Goal: Information Seeking & Learning: Learn about a topic

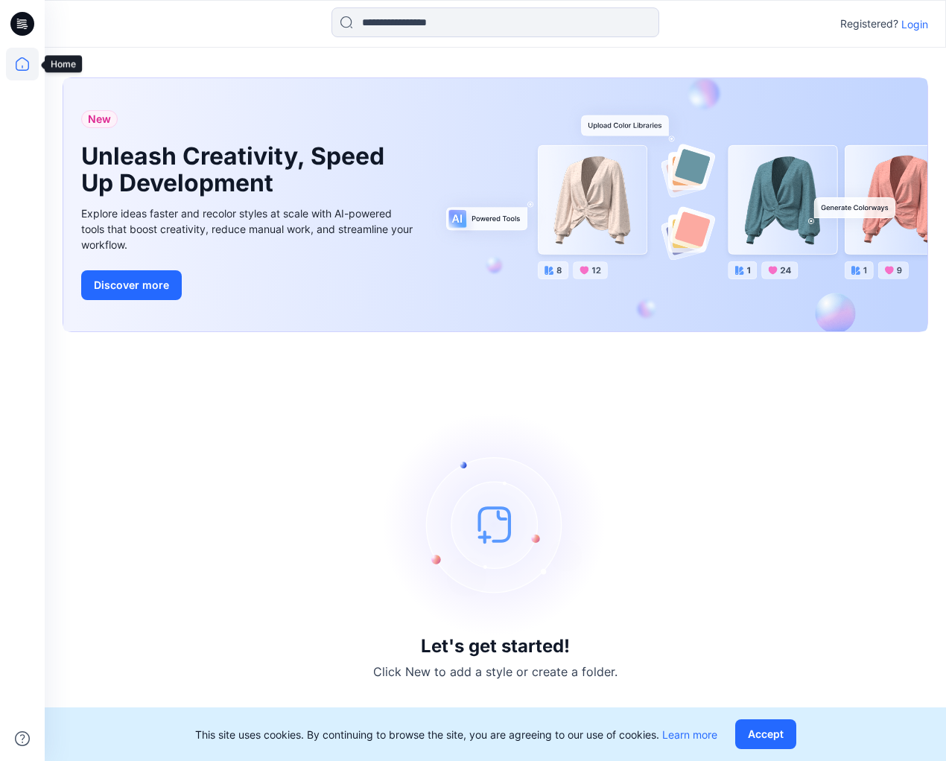
click at [17, 64] on icon at bounding box center [22, 64] width 33 height 33
click at [392, 20] on input at bounding box center [496, 22] width 328 height 30
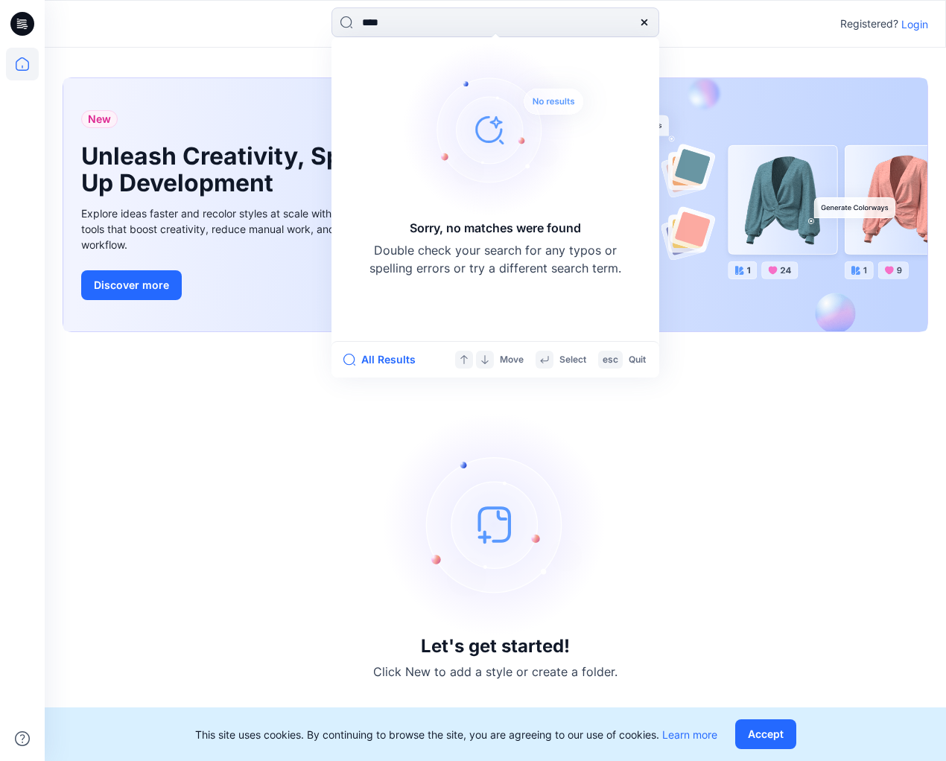
type input "****"
click at [922, 28] on p "Login" at bounding box center [915, 24] width 27 height 16
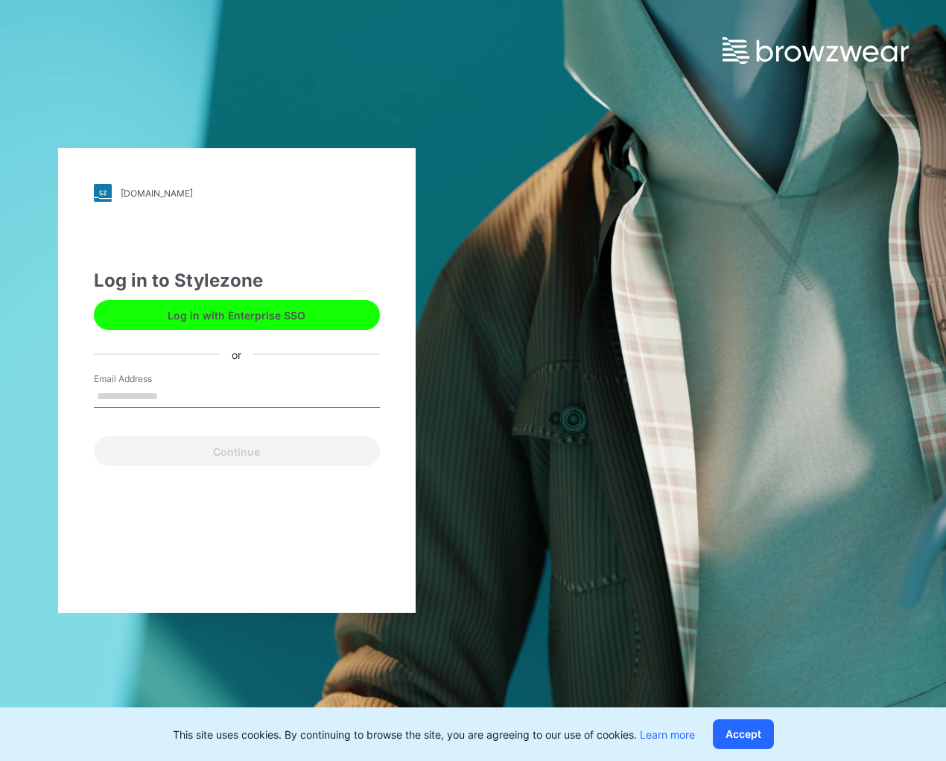
click at [188, 311] on button "Log in with Enterprise SSO" at bounding box center [237, 315] width 286 height 30
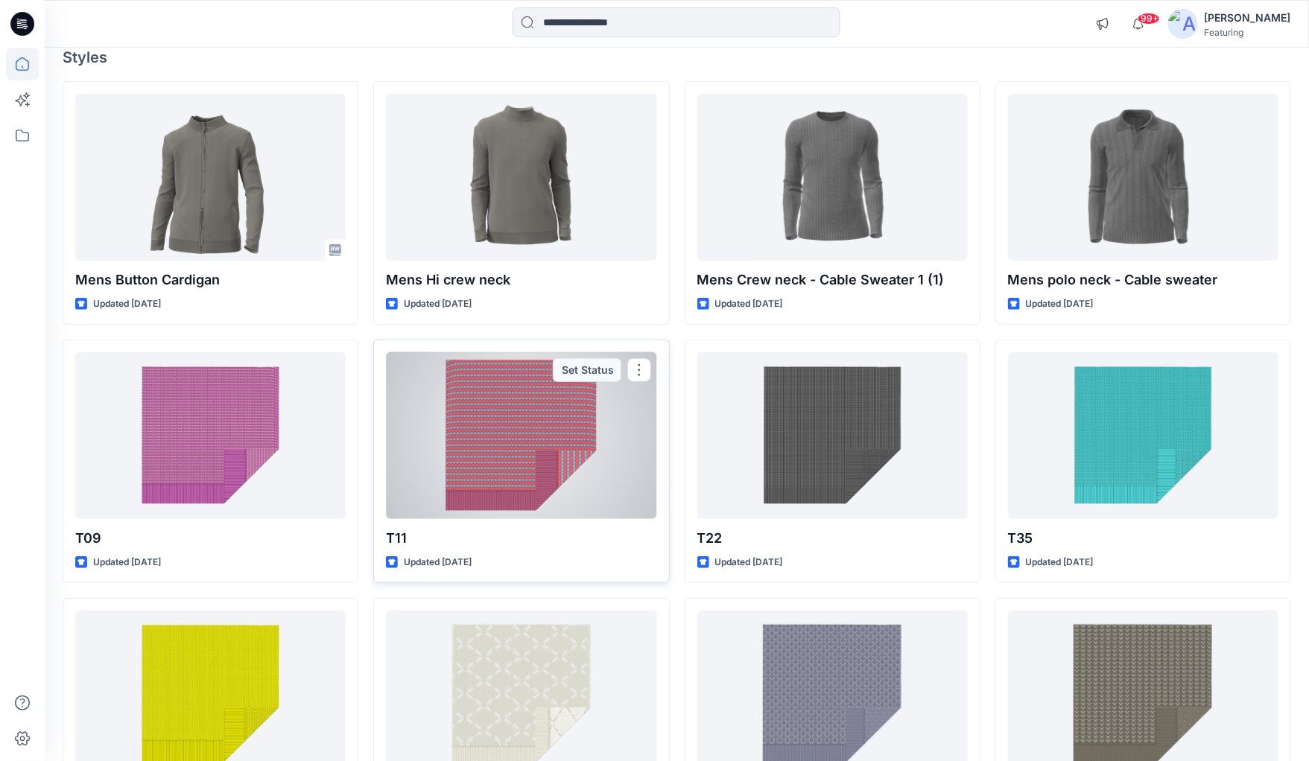
scroll to position [131, 0]
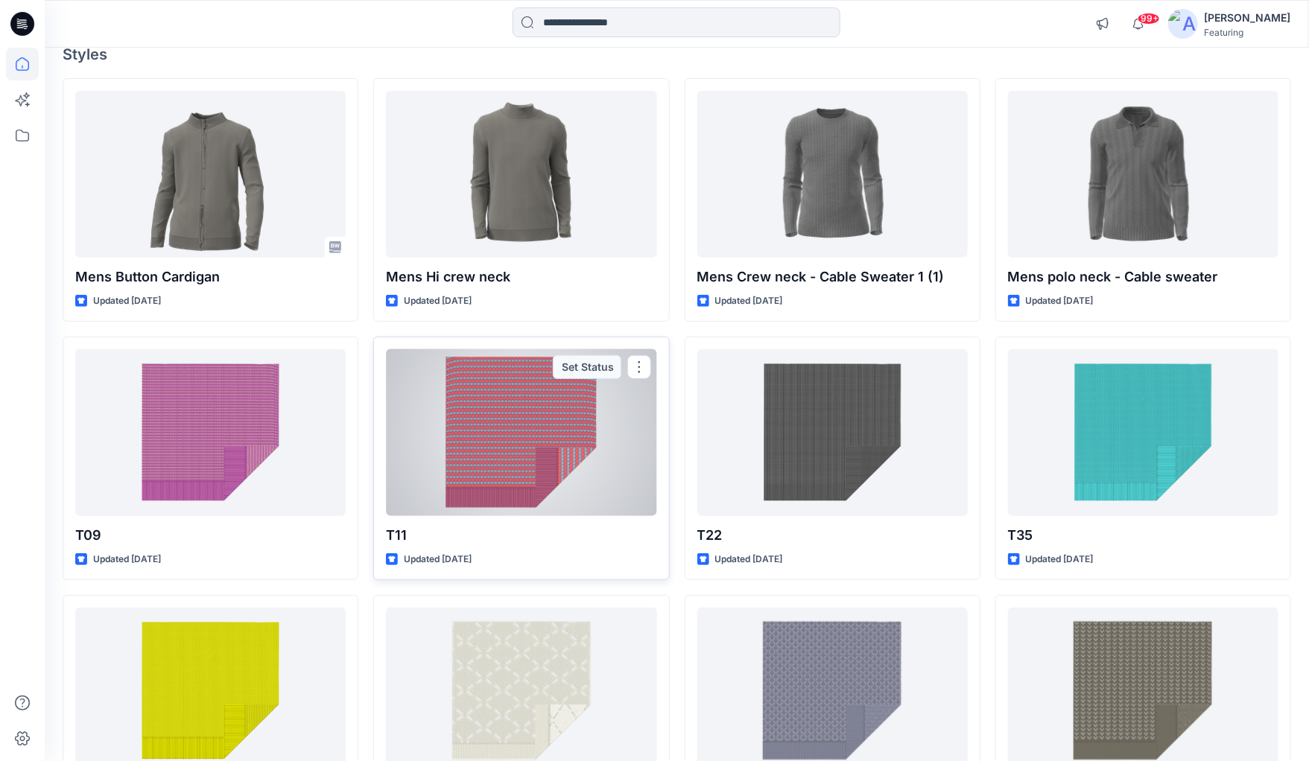
click at [512, 453] on div at bounding box center [521, 432] width 270 height 167
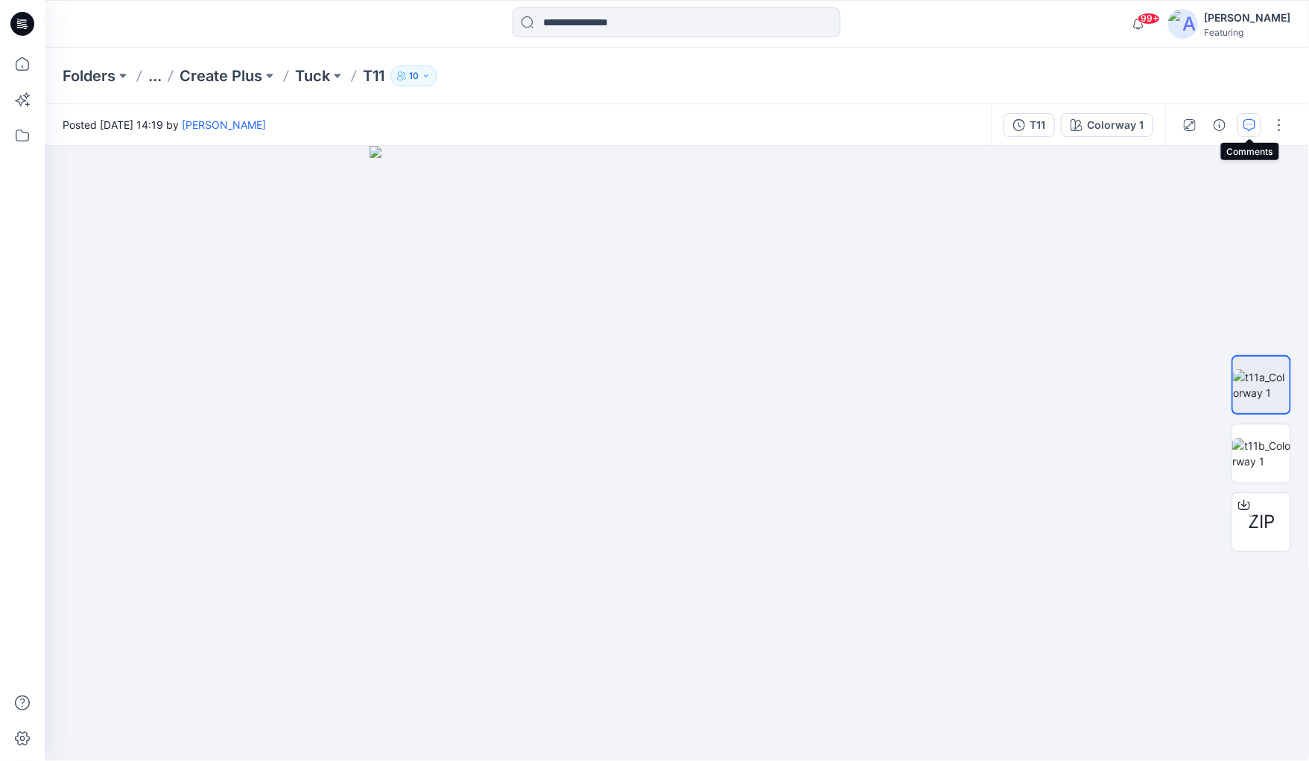
click at [945, 125] on icon "button" at bounding box center [1249, 125] width 12 height 12
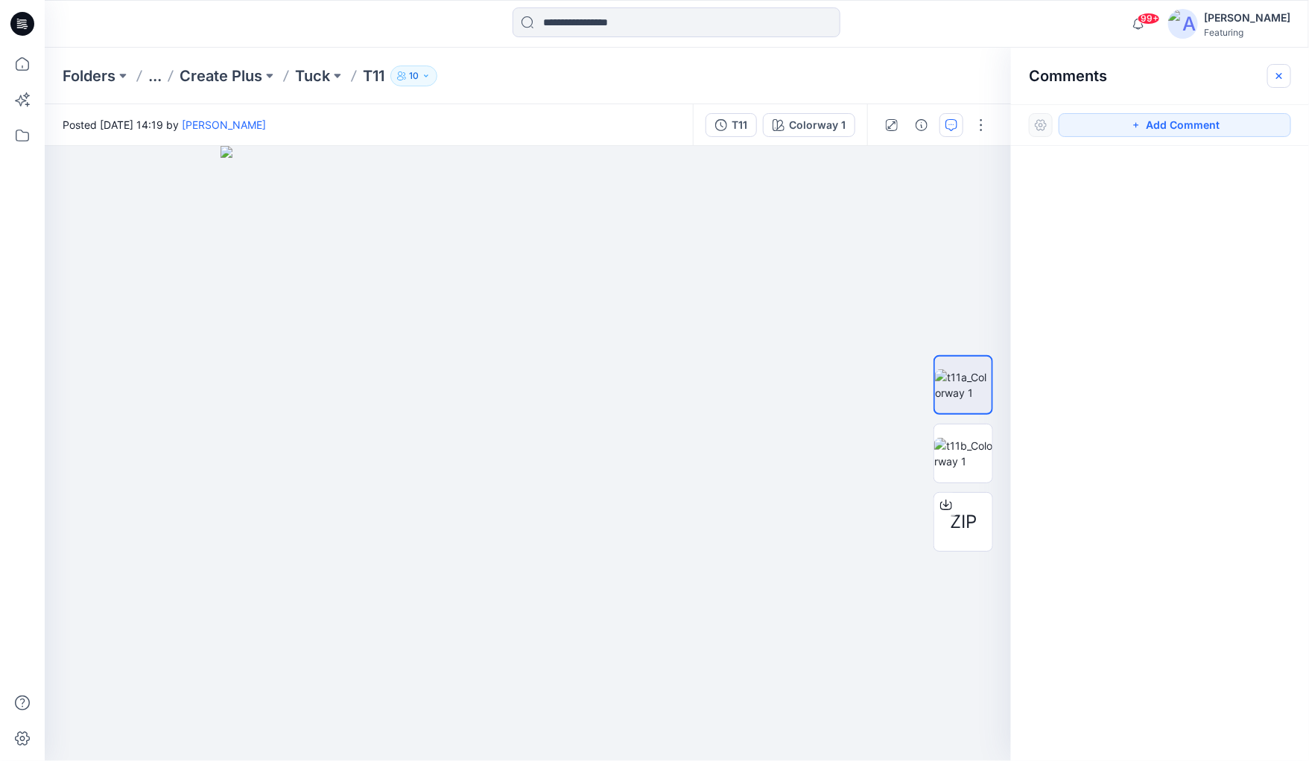
click at [945, 75] on icon "button" at bounding box center [1279, 76] width 12 height 12
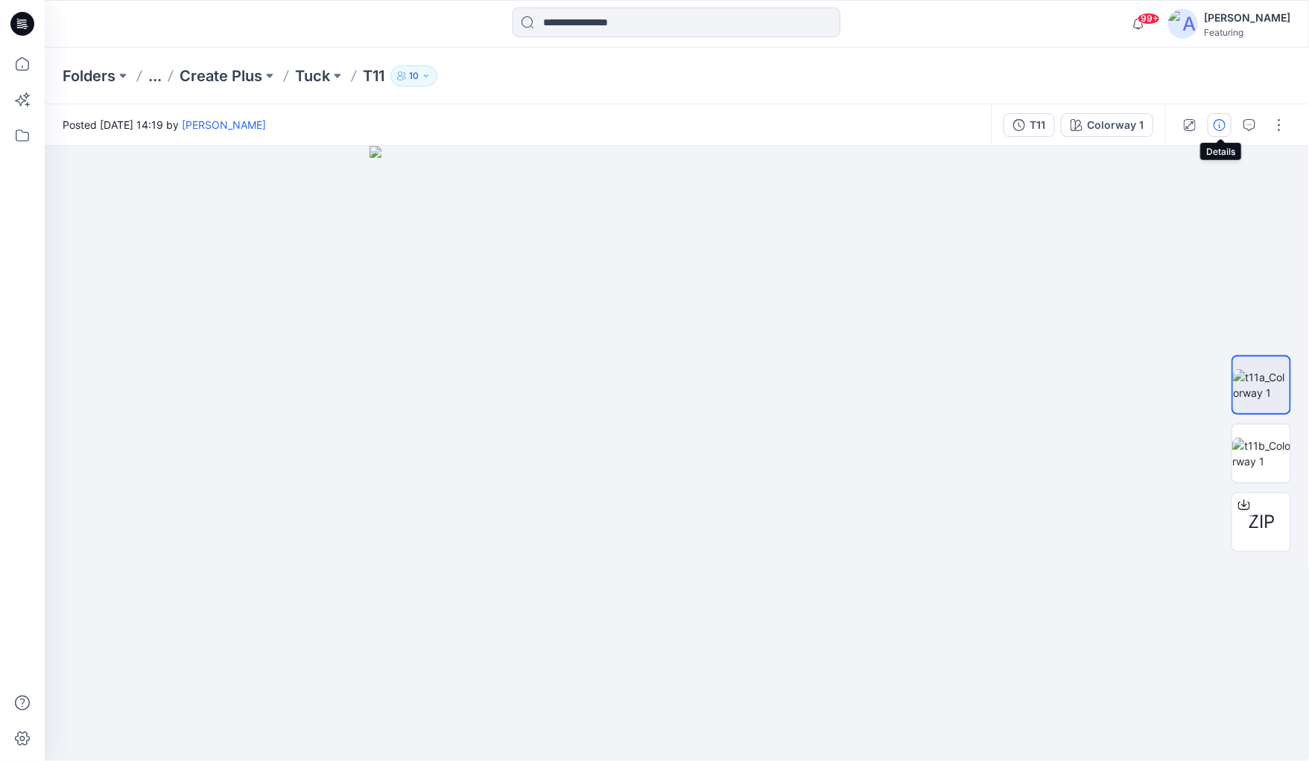
click at [945, 123] on icon "button" at bounding box center [1220, 125] width 12 height 12
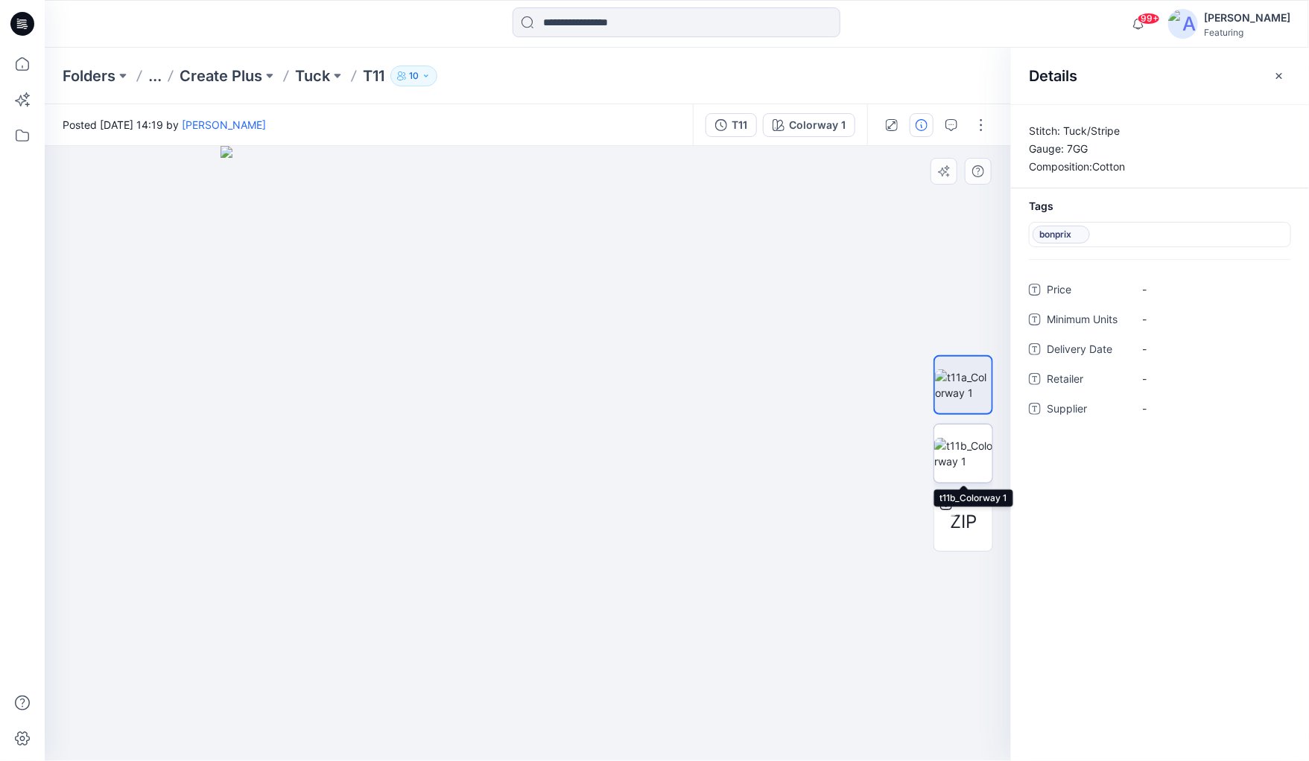
click at [945, 450] on img at bounding box center [963, 453] width 58 height 31
click at [268, 72] on button at bounding box center [269, 76] width 15 height 21
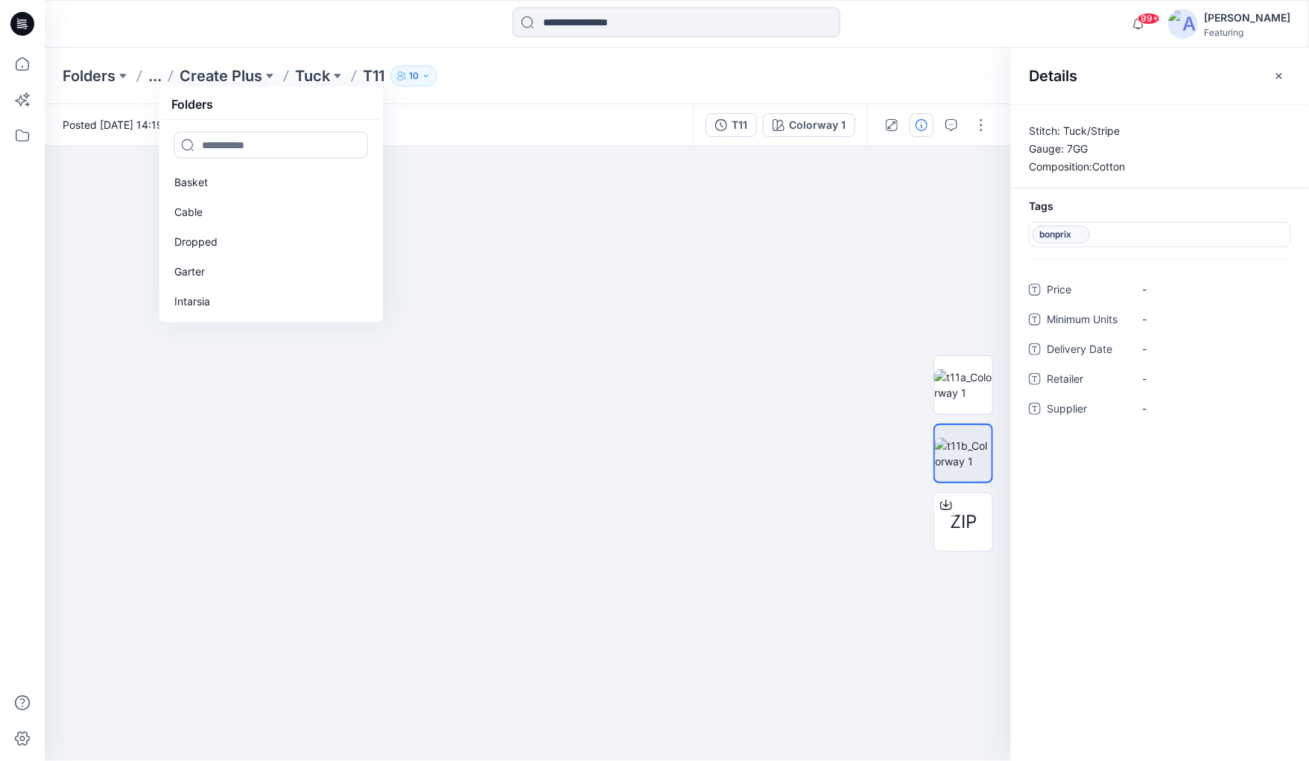
click at [148, 77] on button "..." at bounding box center [154, 76] width 13 height 21
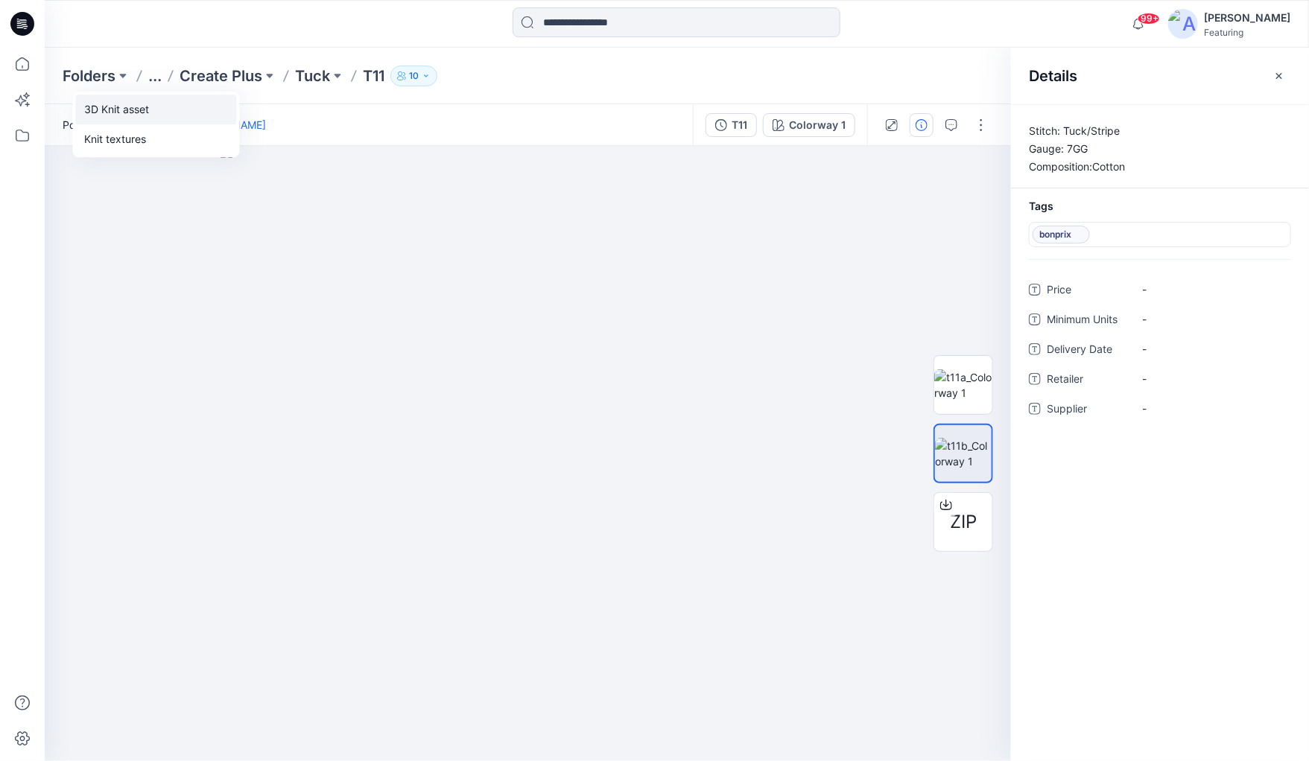
click at [121, 110] on p "3D Knit asset" at bounding box center [117, 110] width 65 height 18
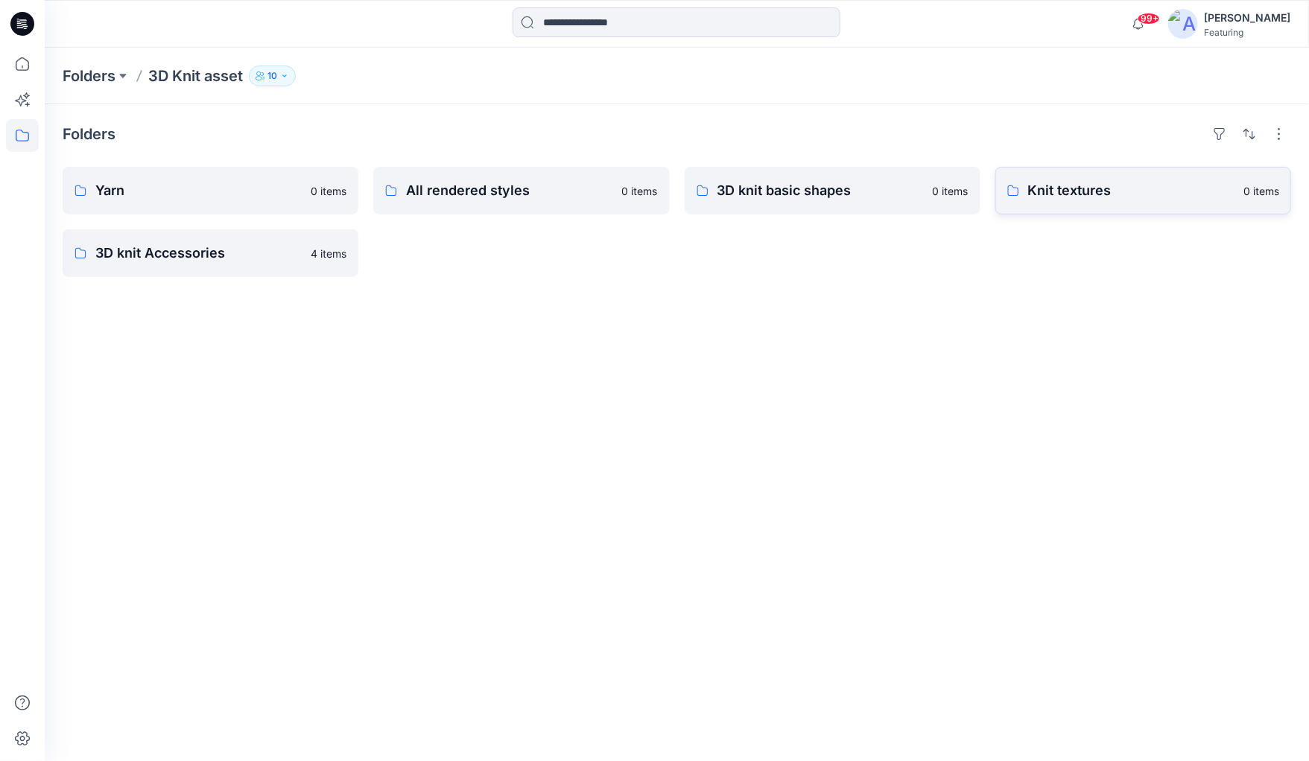
click at [945, 190] on p "Knit textures" at bounding box center [1131, 190] width 206 height 21
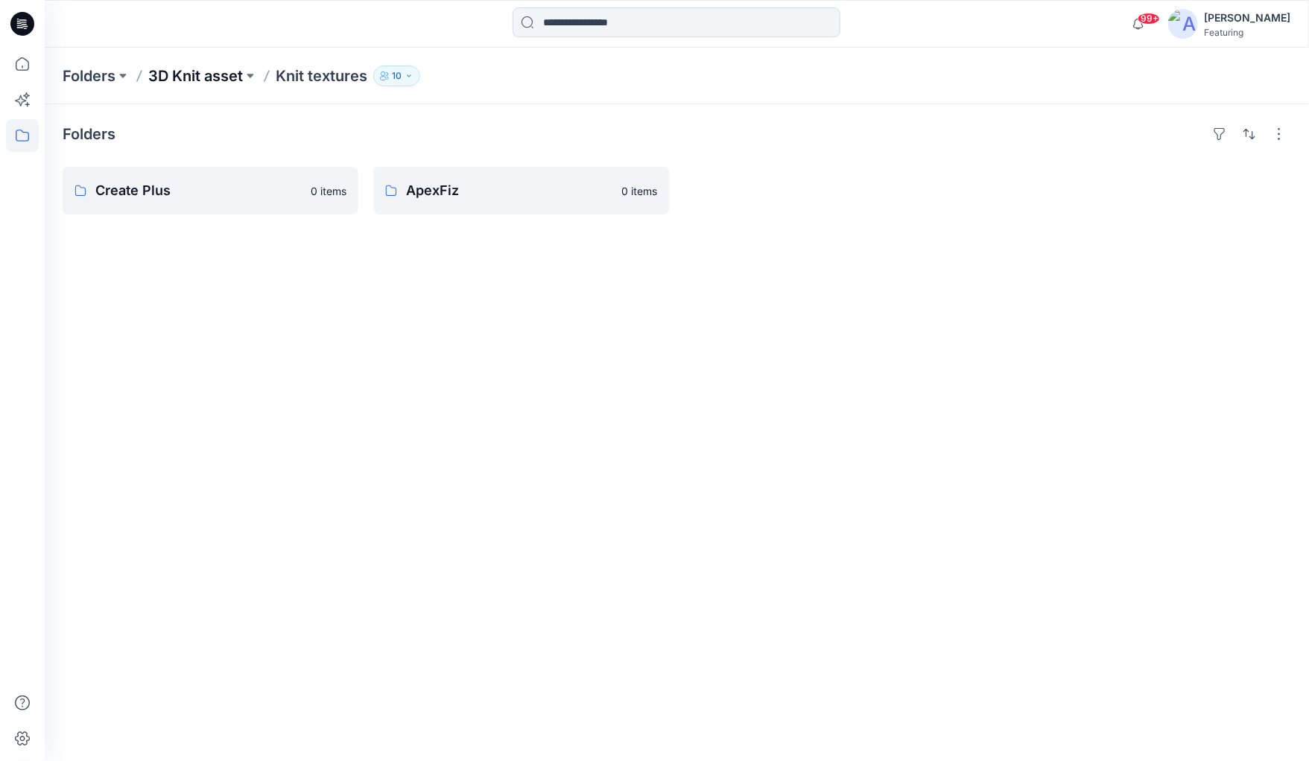
click at [212, 72] on p "3D Knit asset" at bounding box center [195, 76] width 95 height 21
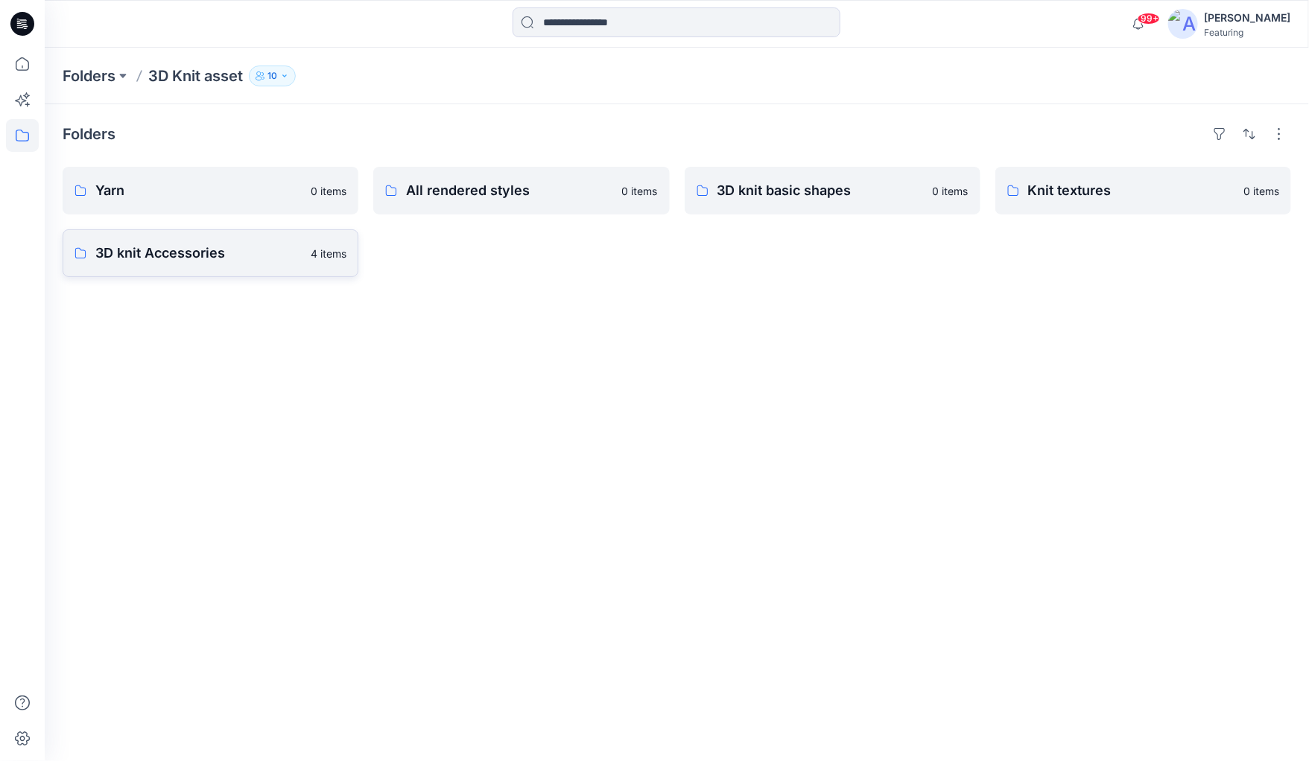
click at [169, 248] on p "3D knit Accessories" at bounding box center [198, 253] width 206 height 21
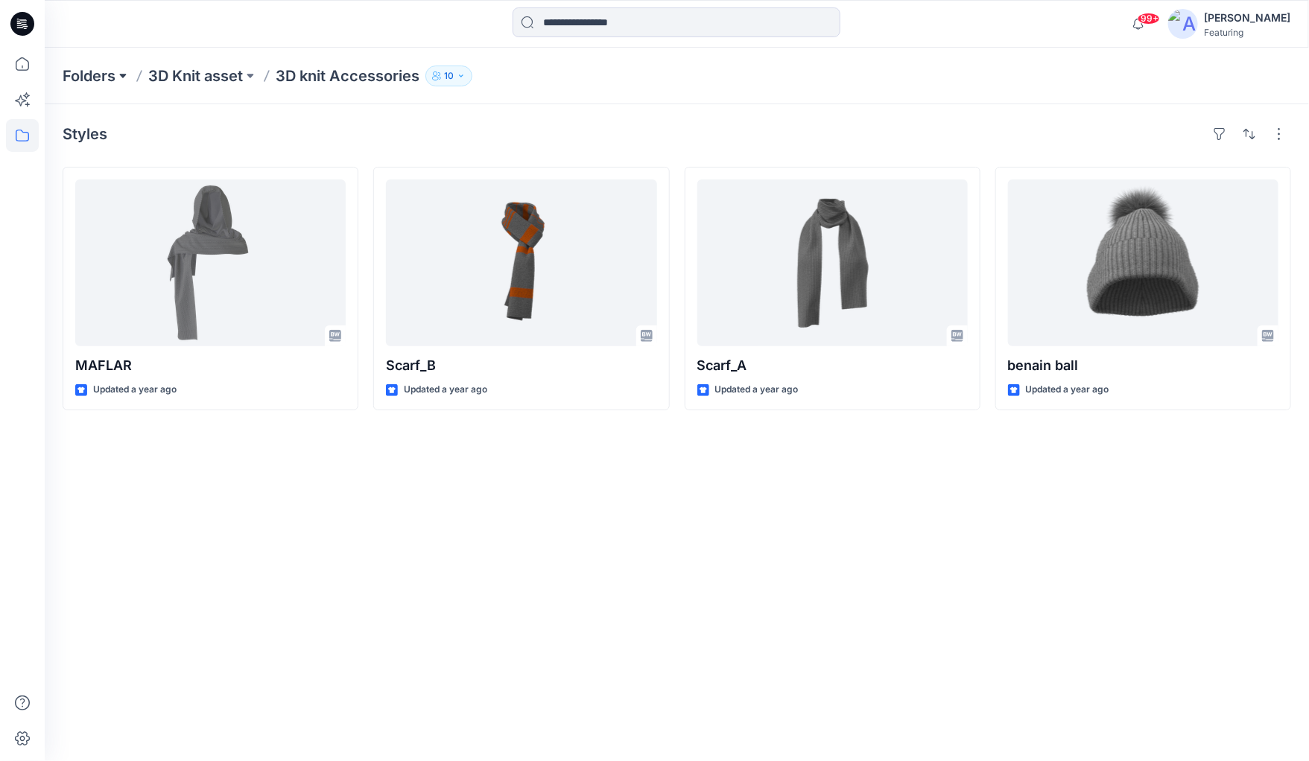
click at [130, 71] on button at bounding box center [122, 76] width 15 height 21
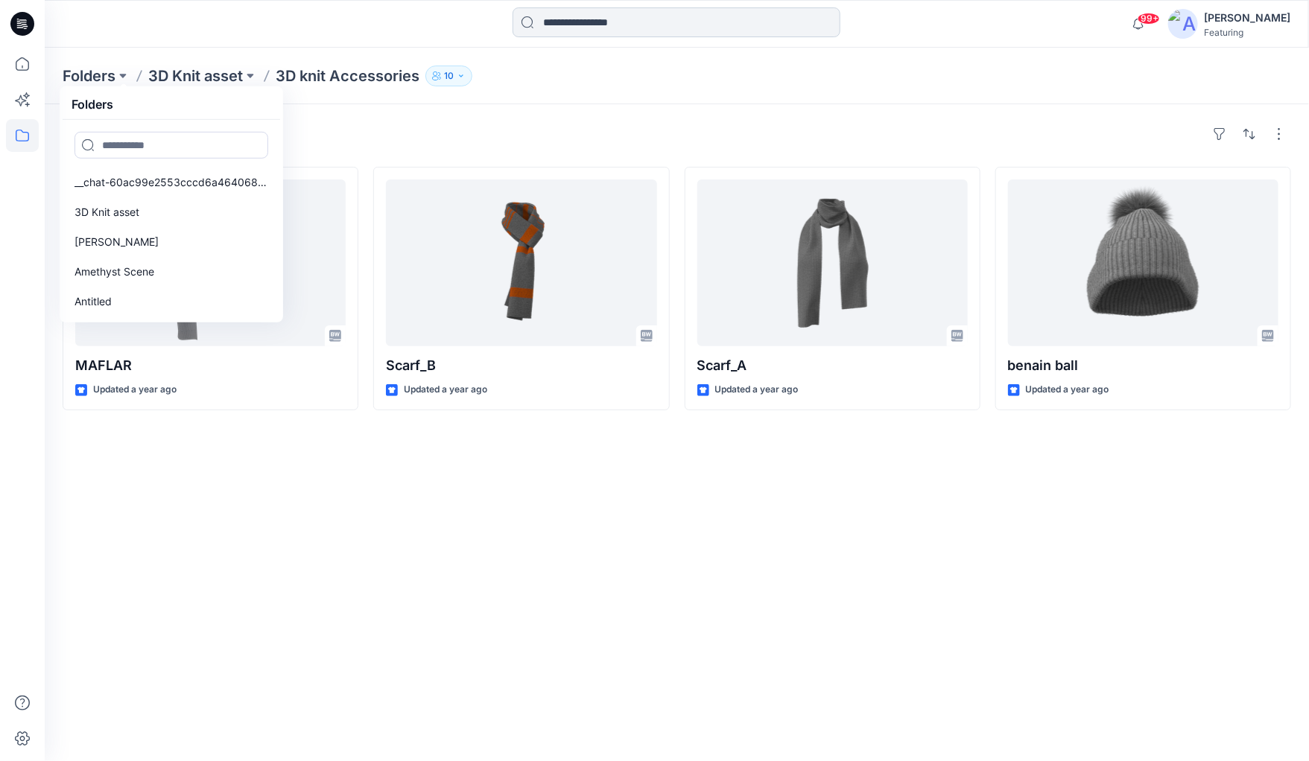
click at [668, 22] on input at bounding box center [677, 22] width 328 height 30
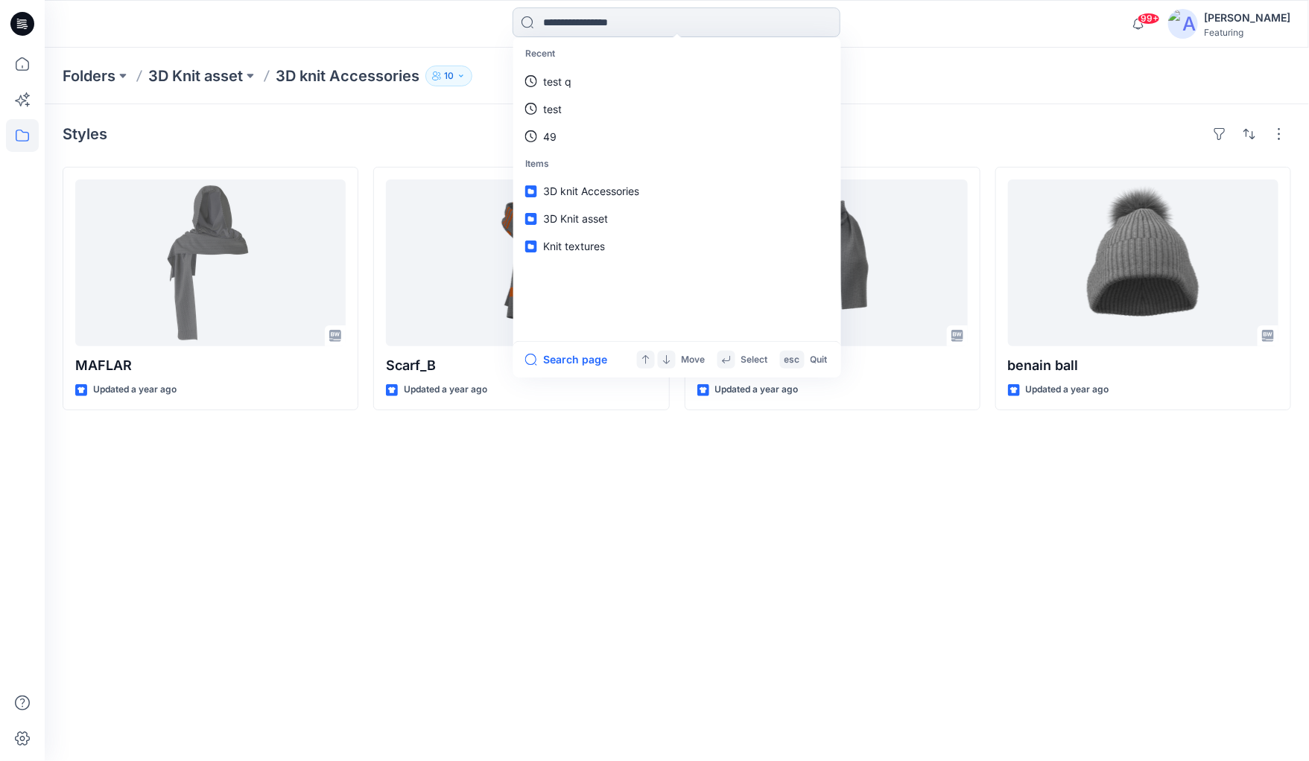
click at [668, 22] on input at bounding box center [677, 22] width 328 height 30
type input "****"
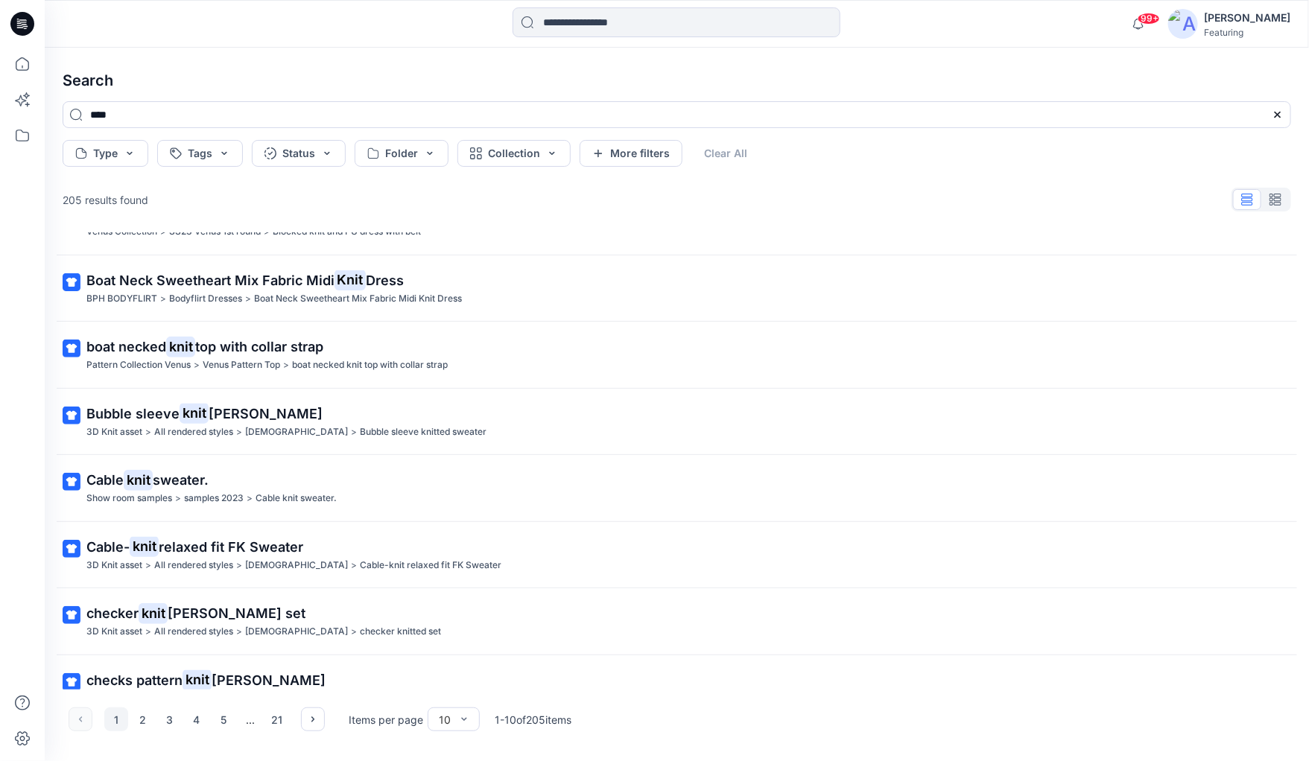
scroll to position [206, 0]
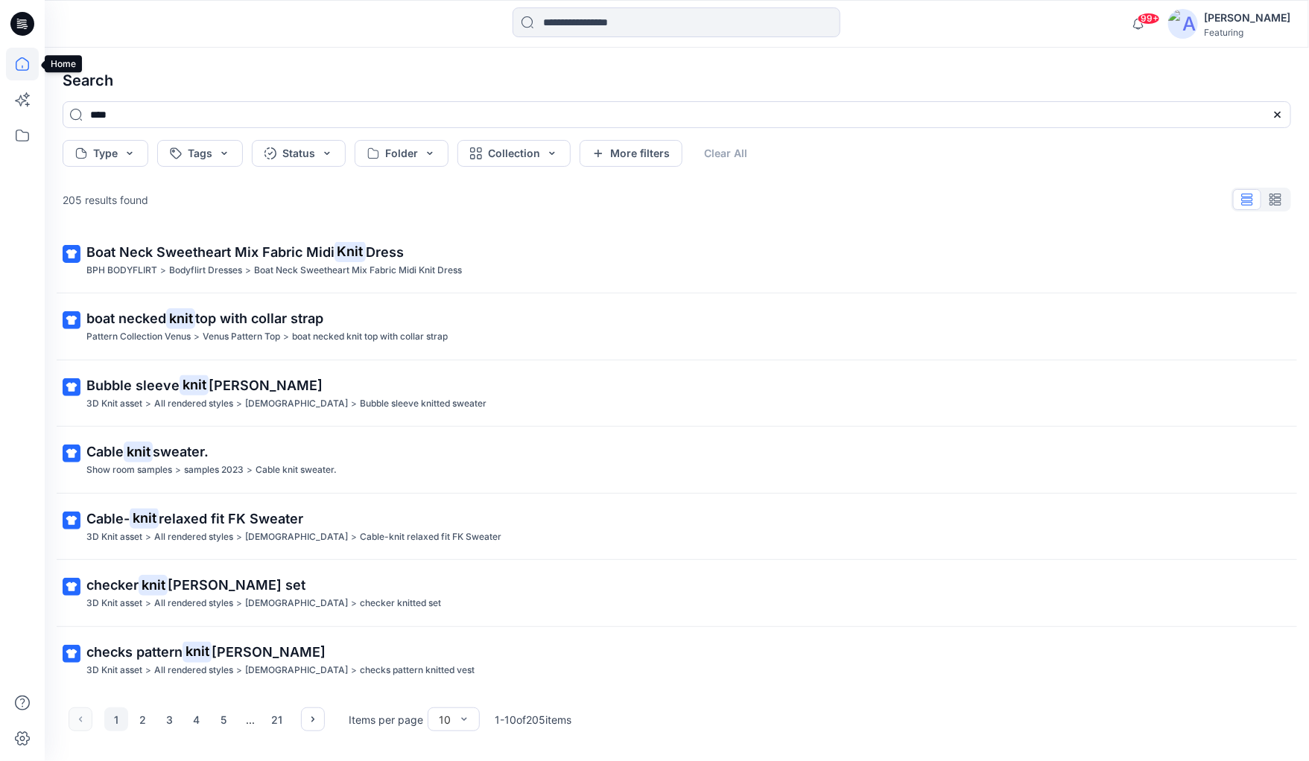
click at [22, 60] on icon at bounding box center [22, 64] width 33 height 33
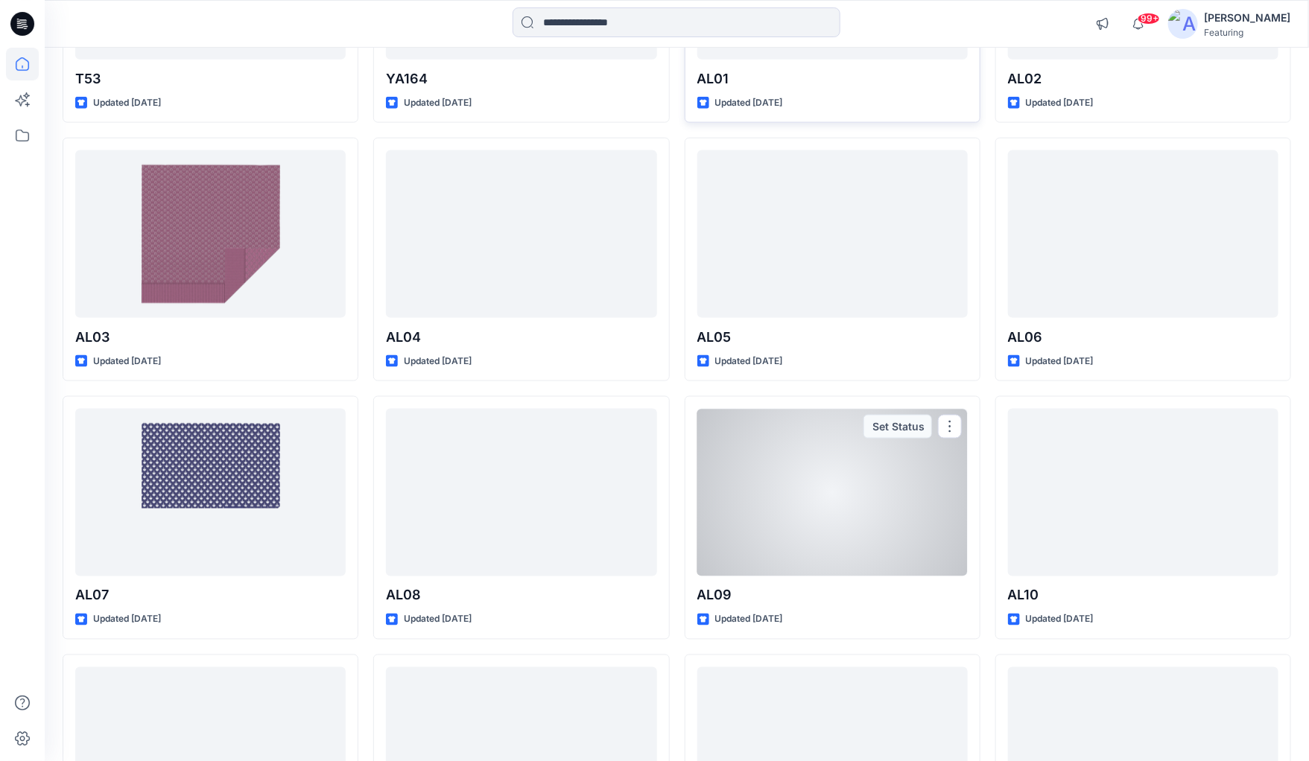
scroll to position [849, 0]
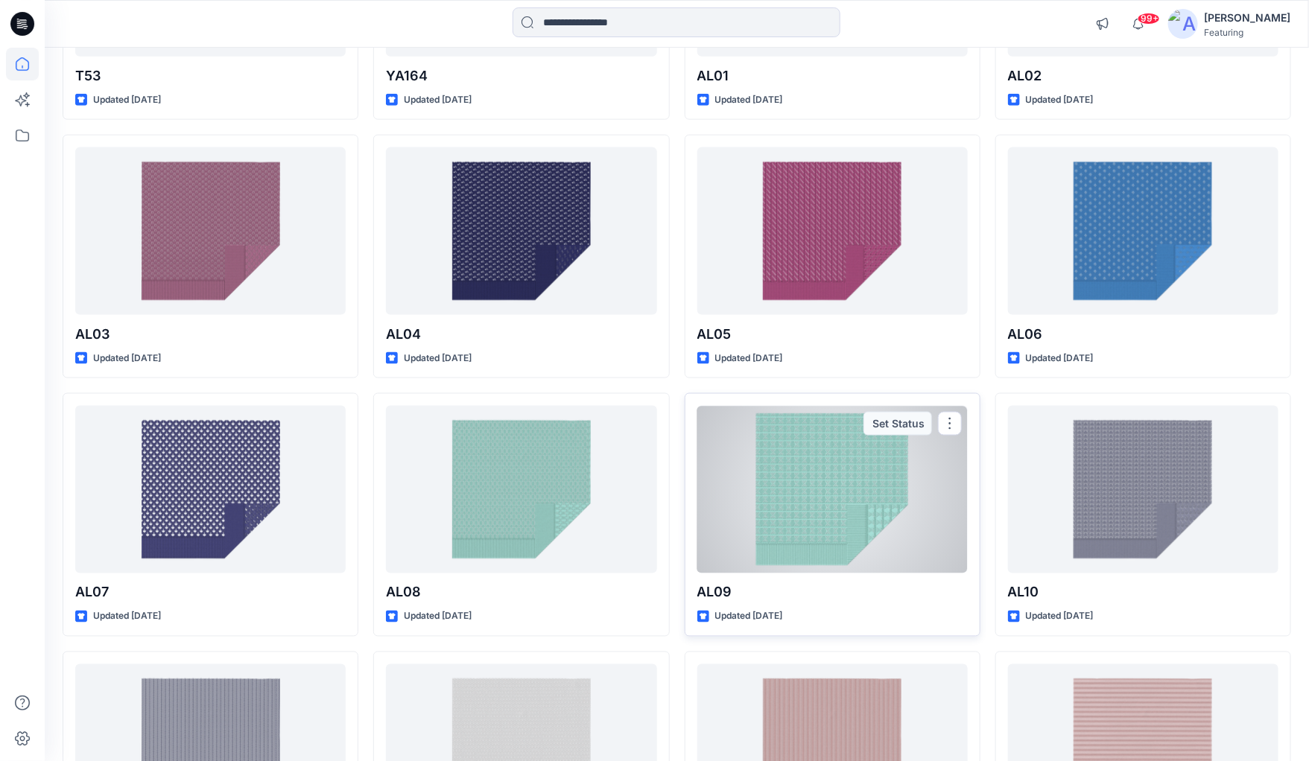
click at [822, 530] on div at bounding box center [832, 489] width 270 height 167
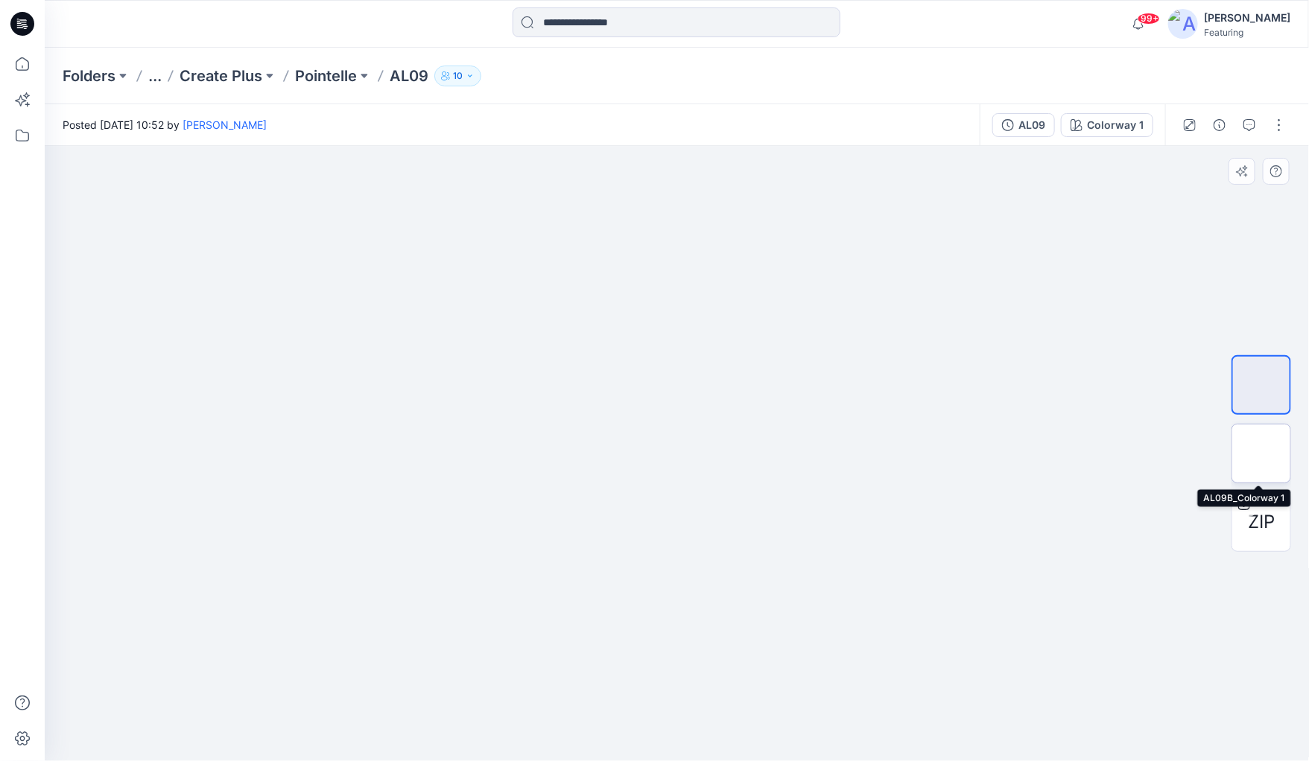
click at [945, 444] on img at bounding box center [1261, 453] width 58 height 31
click at [262, 73] on p "Create Plus" at bounding box center [221, 76] width 83 height 21
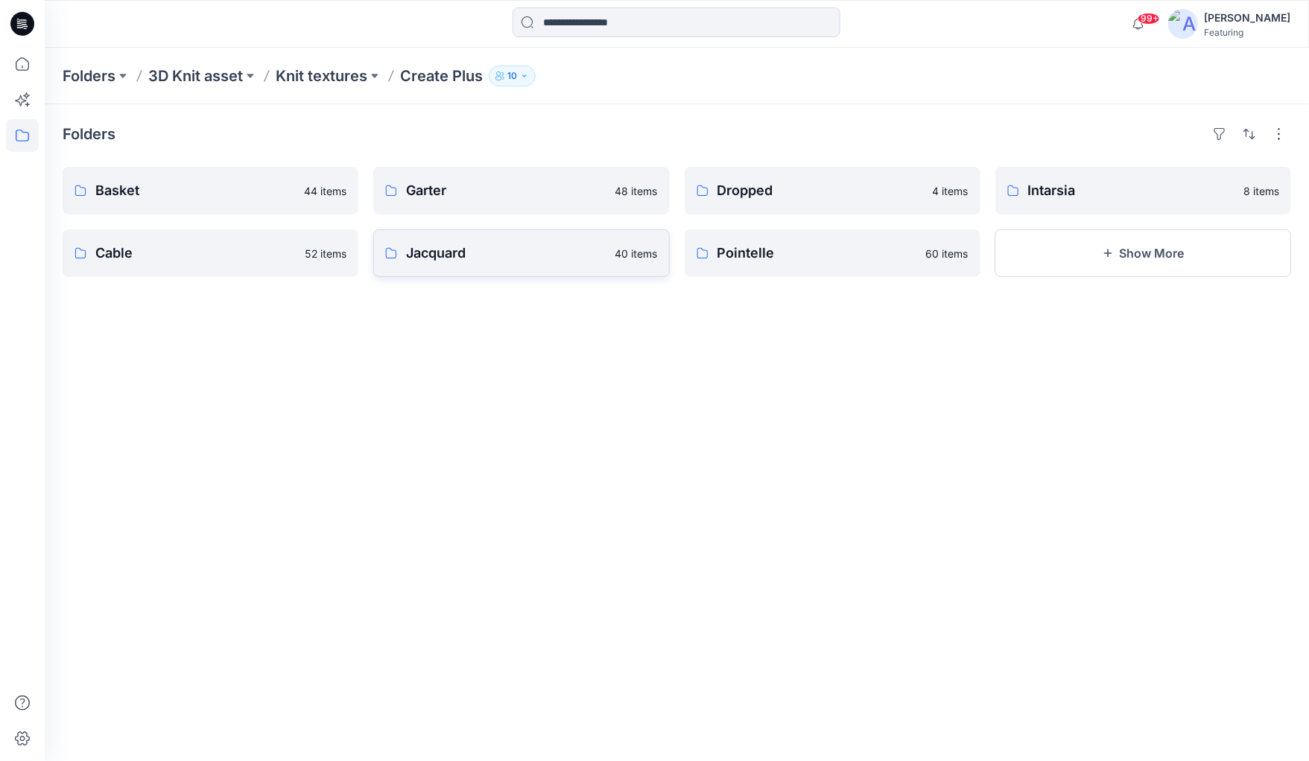
click at [428, 250] on p "Jacquard" at bounding box center [506, 253] width 200 height 21
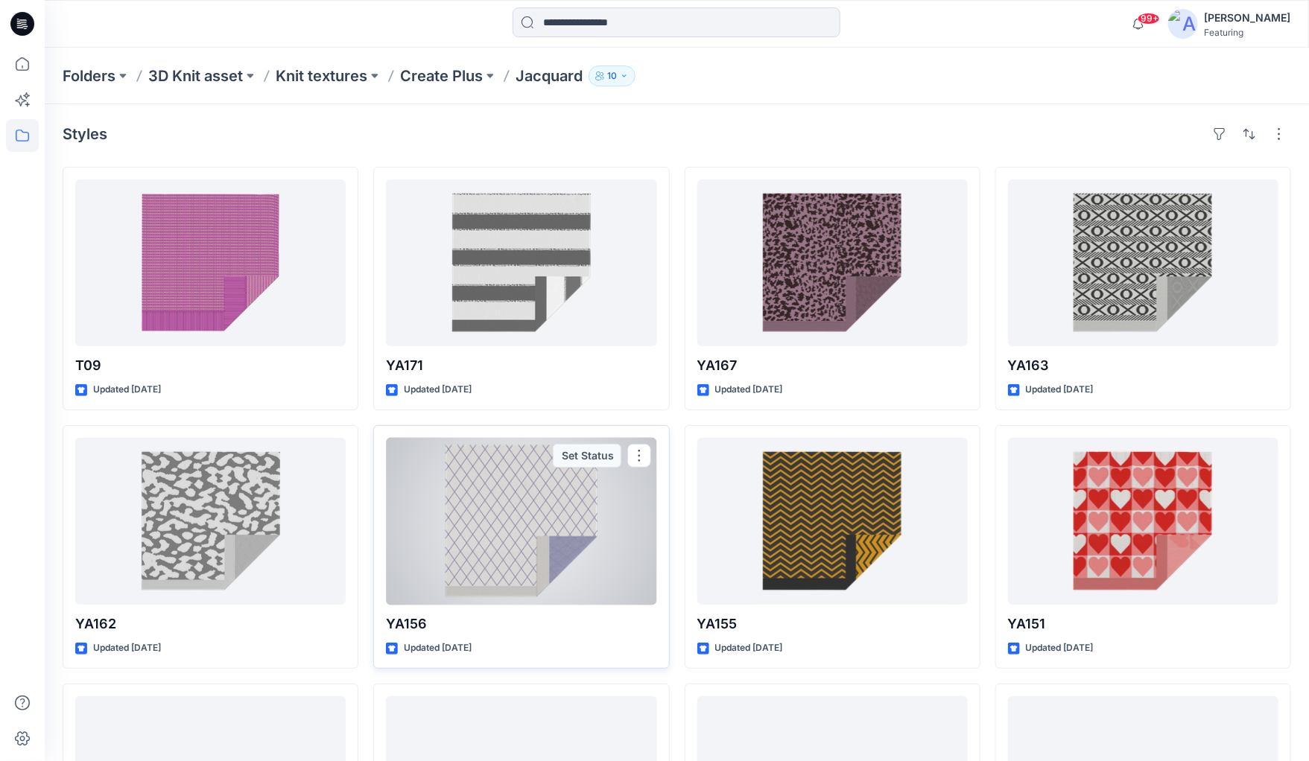
click at [539, 572] on div at bounding box center [521, 521] width 270 height 167
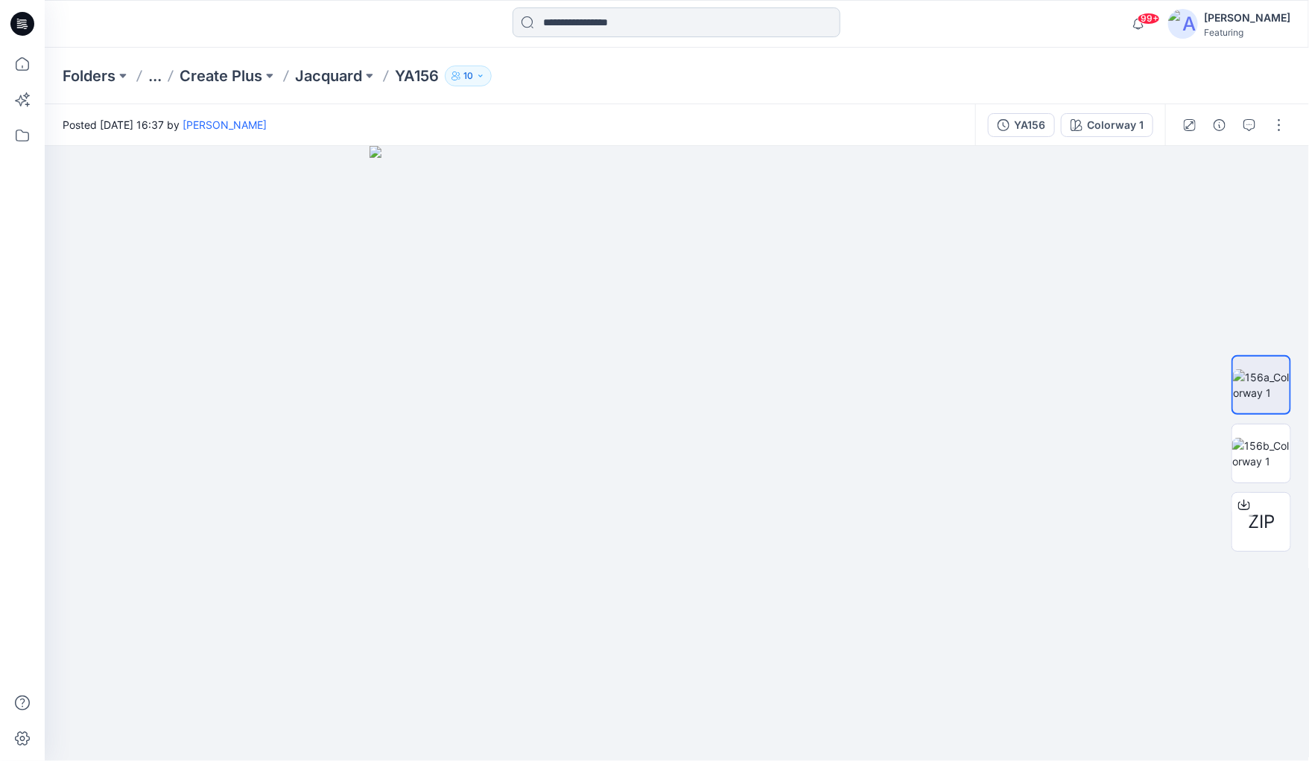
click at [601, 23] on input at bounding box center [677, 22] width 328 height 30
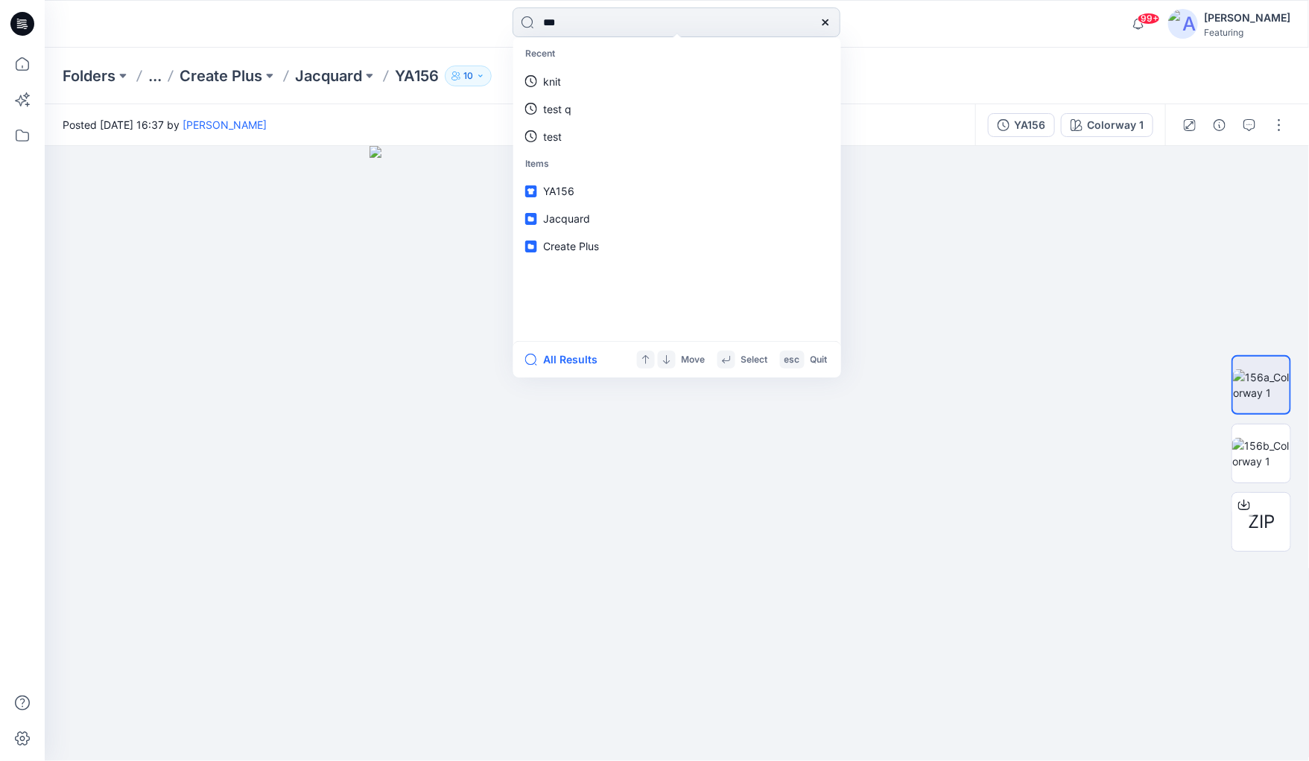
type input "****"
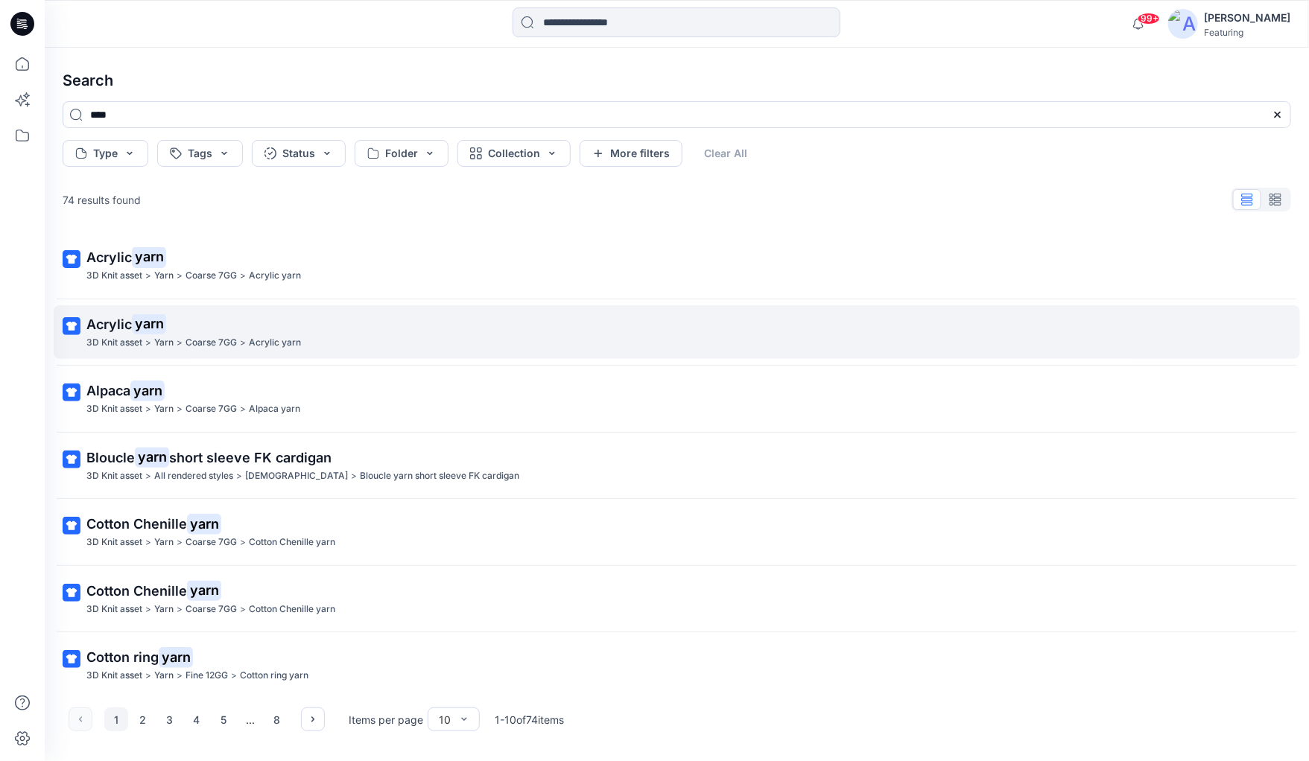
click at [106, 317] on span "Acrylic" at bounding box center [108, 325] width 45 height 16
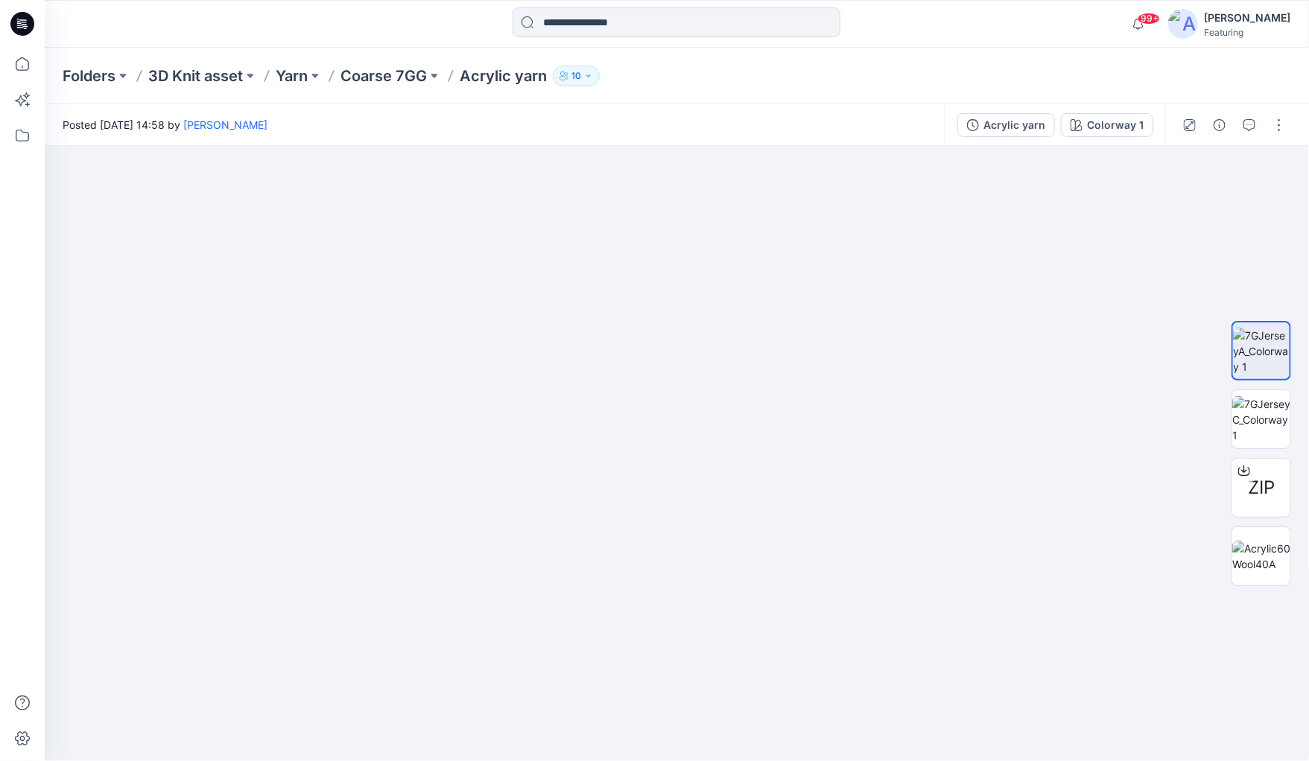
click at [498, 75] on p "Acrylic yarn" at bounding box center [503, 76] width 87 height 21
click at [383, 77] on p "Coarse 7GG" at bounding box center [383, 76] width 86 height 21
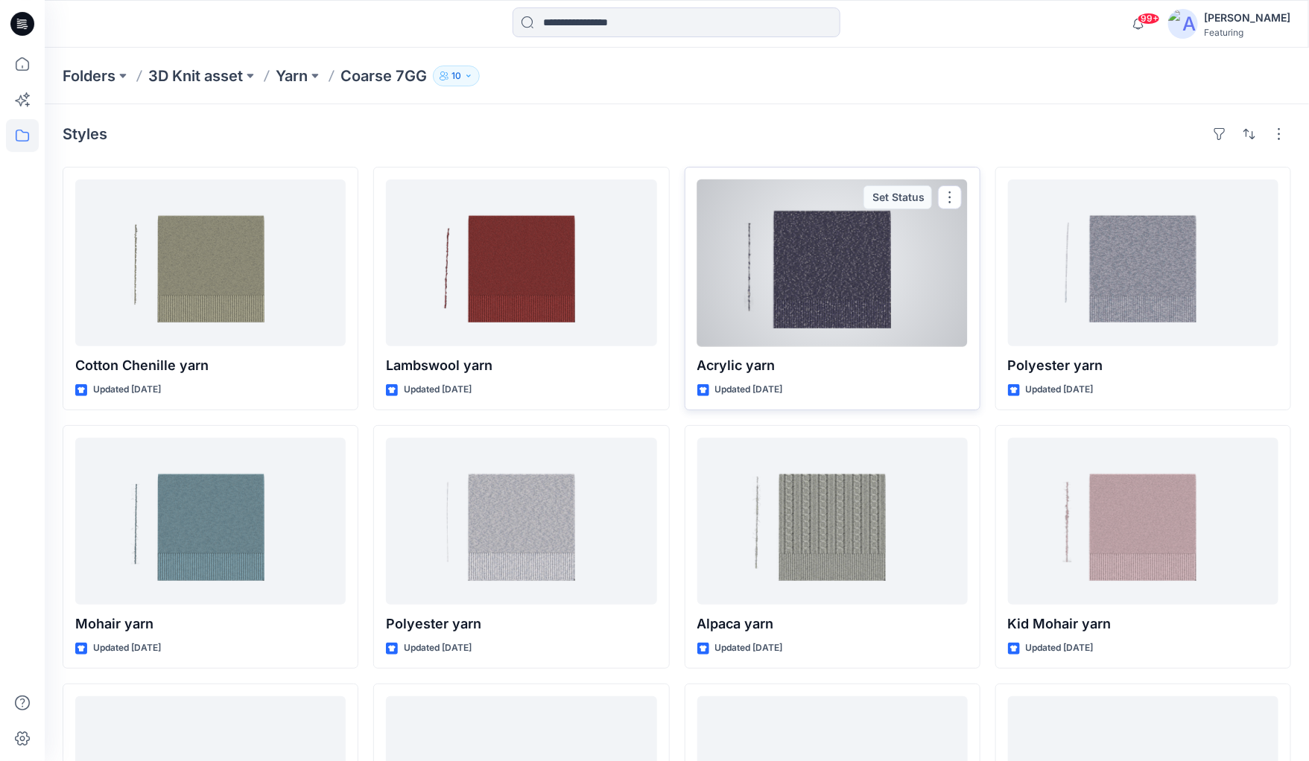
click at [795, 309] on div at bounding box center [832, 263] width 270 height 167
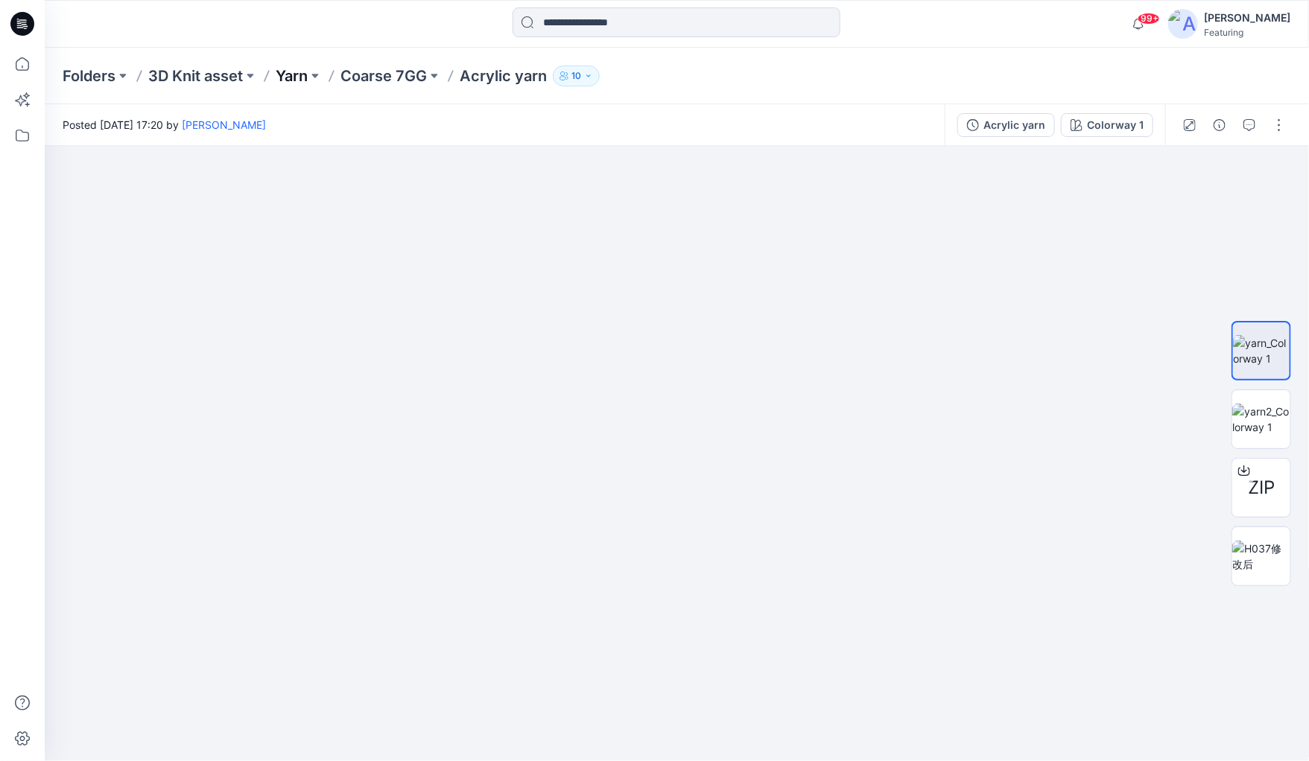
click at [292, 77] on p "Yarn" at bounding box center [292, 76] width 32 height 21
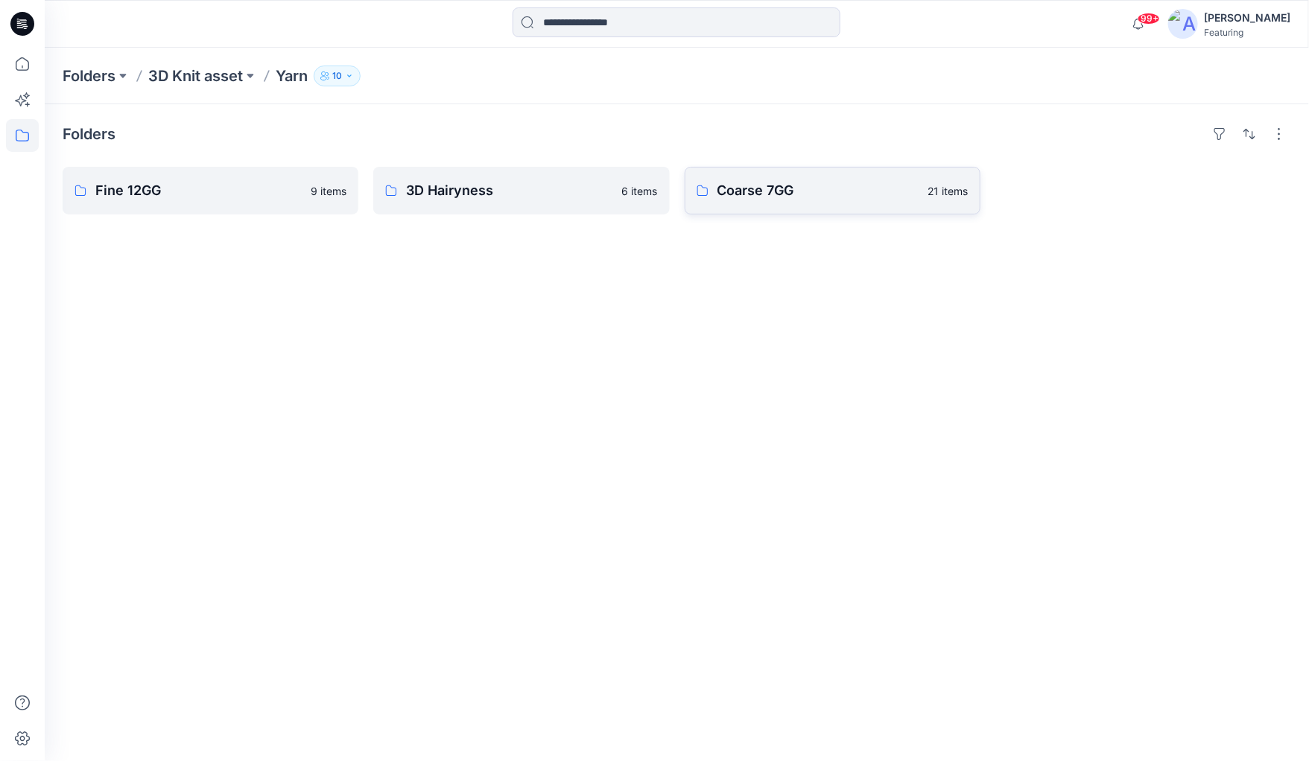
click at [793, 192] on p "Coarse 7GG" at bounding box center [818, 190] width 202 height 21
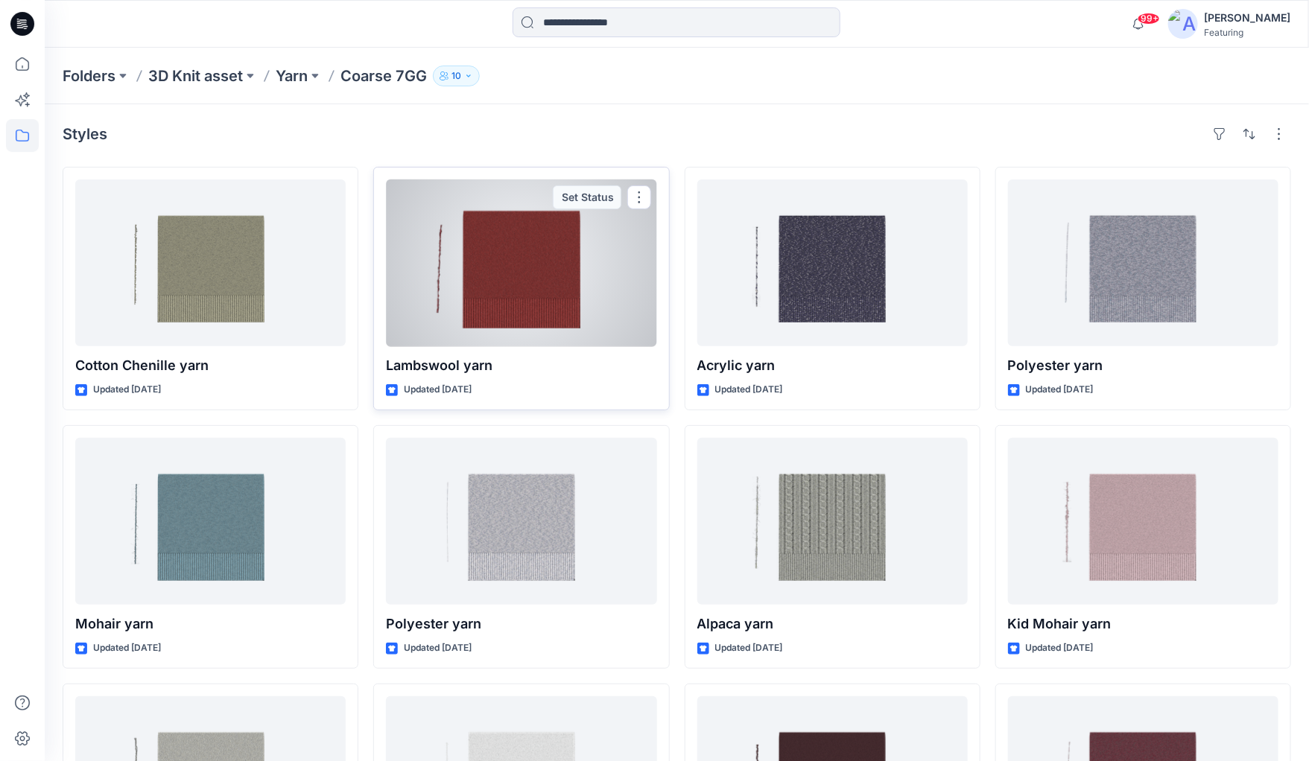
click at [457, 305] on div at bounding box center [521, 263] width 270 height 167
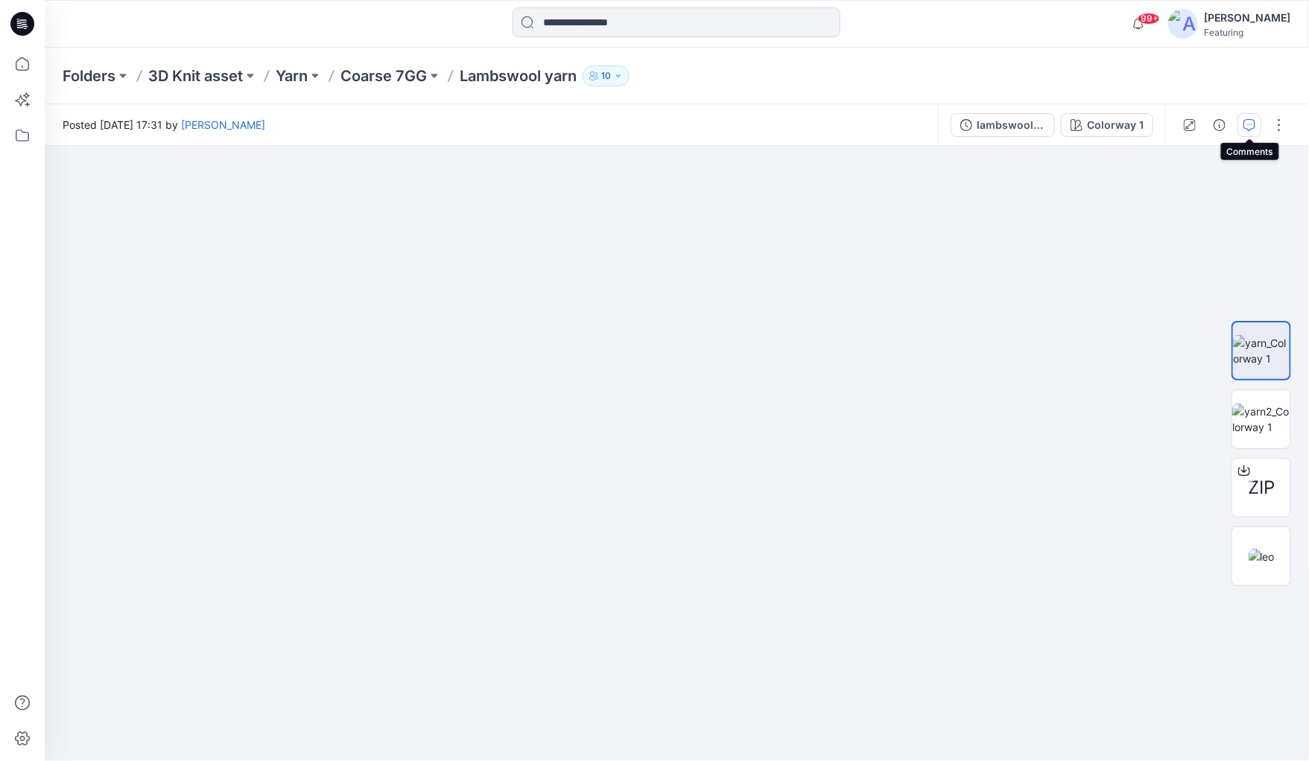
click at [945, 127] on icon "button" at bounding box center [1249, 125] width 12 height 12
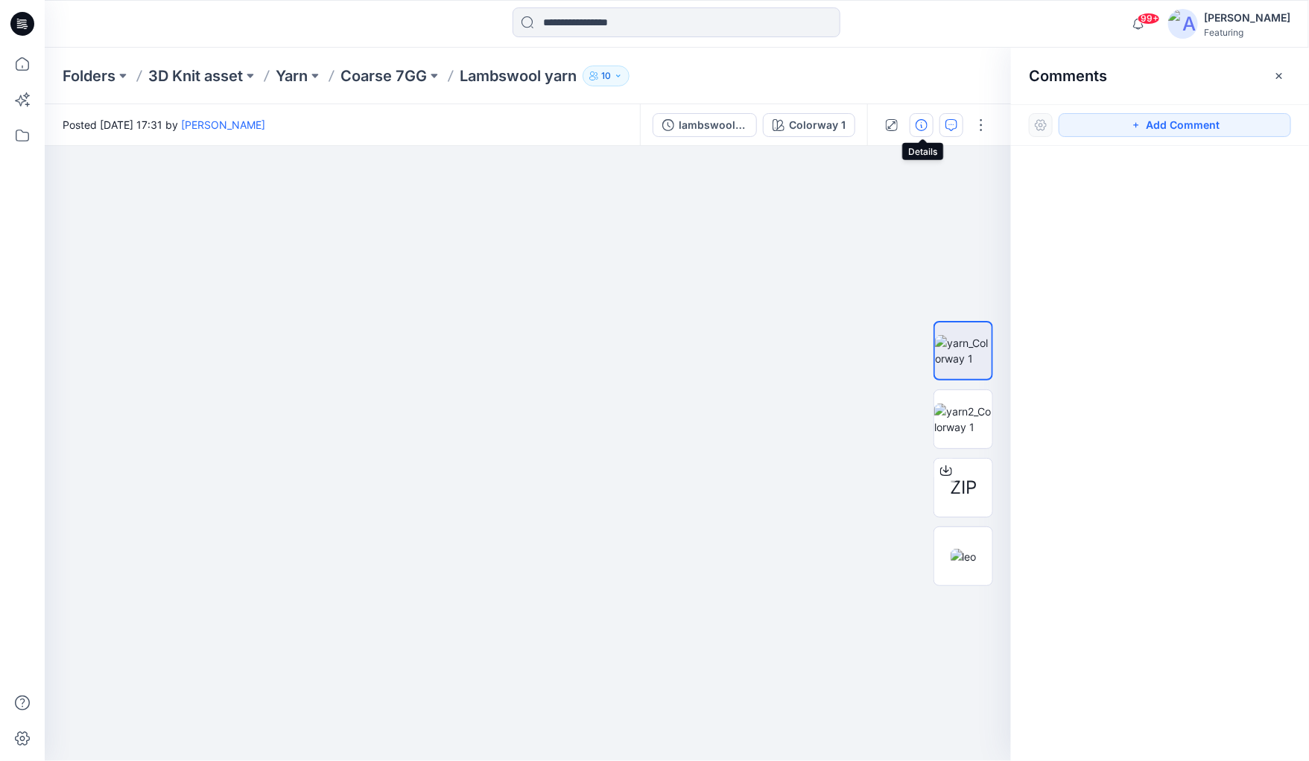
click at [923, 124] on icon "button" at bounding box center [922, 125] width 12 height 12
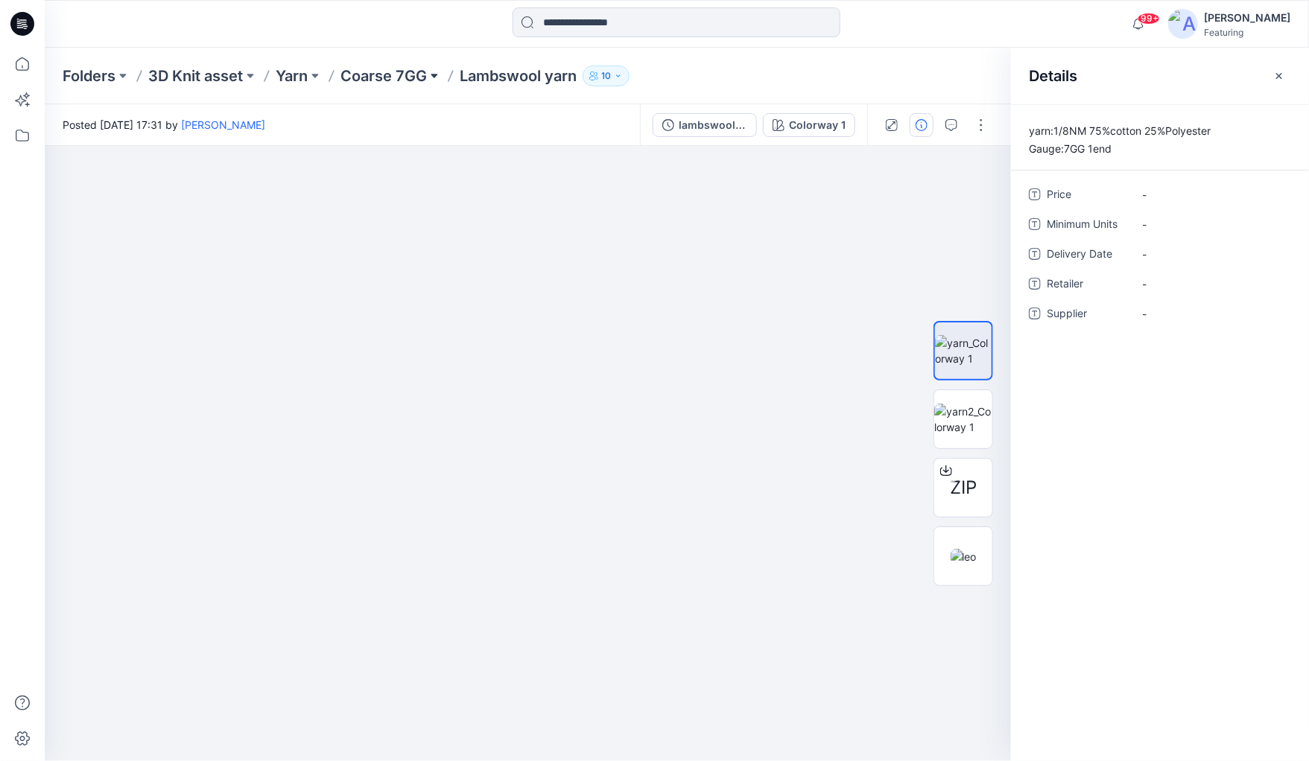
click at [436, 72] on button at bounding box center [434, 76] width 15 height 21
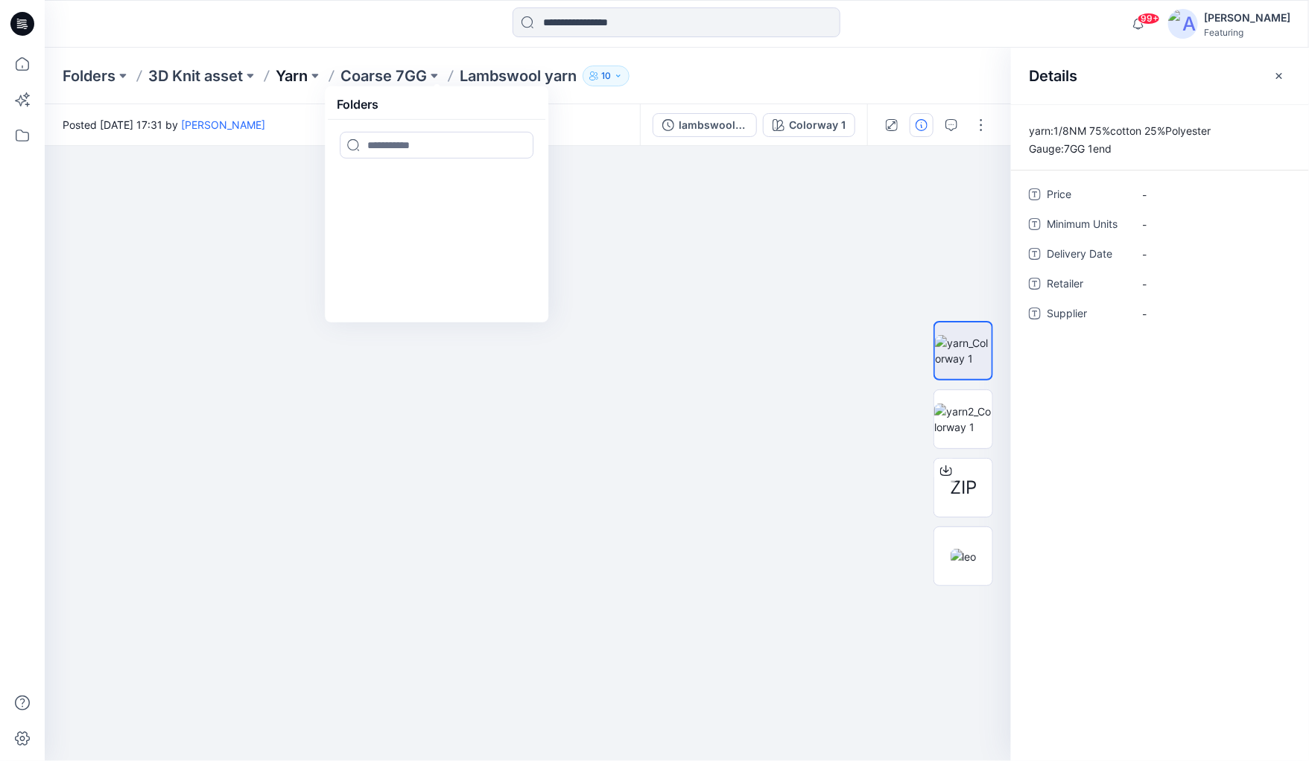
click at [284, 75] on p "Yarn" at bounding box center [292, 76] width 32 height 21
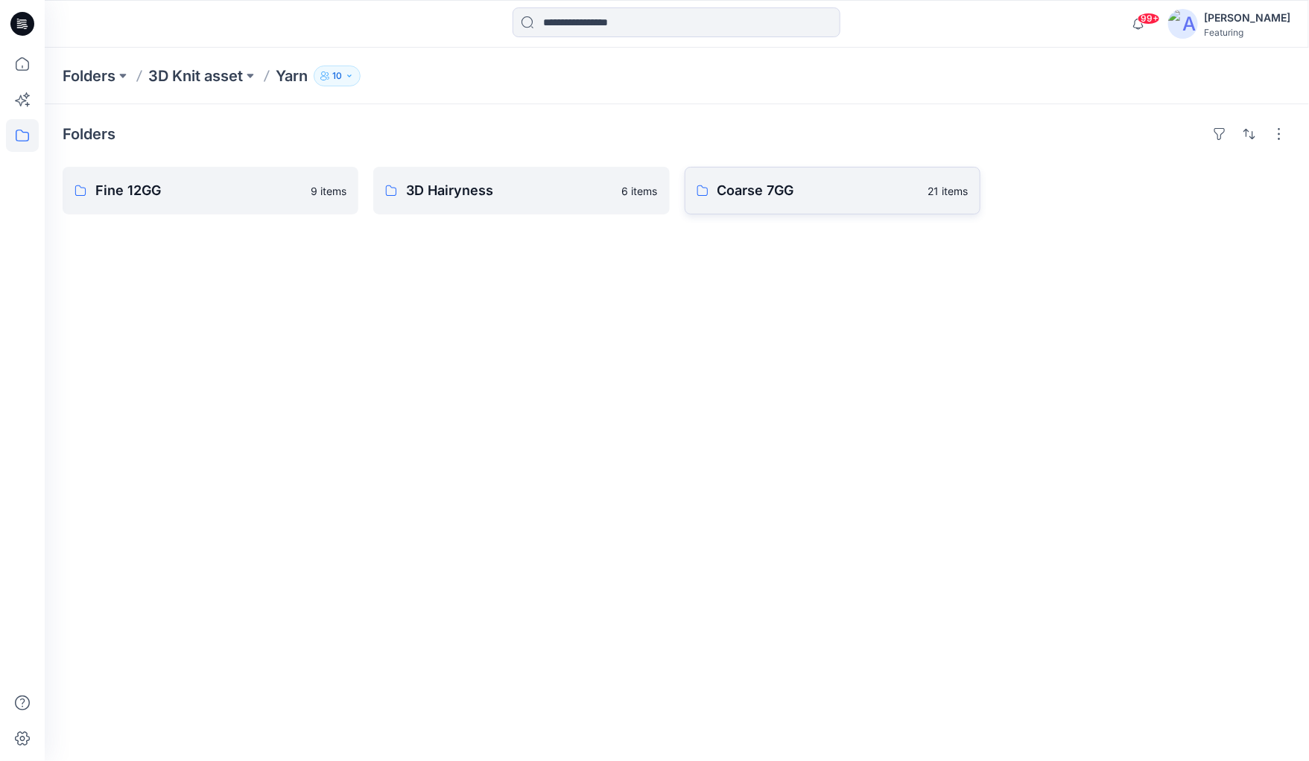
click at [823, 188] on p "Coarse 7GG" at bounding box center [818, 190] width 202 height 21
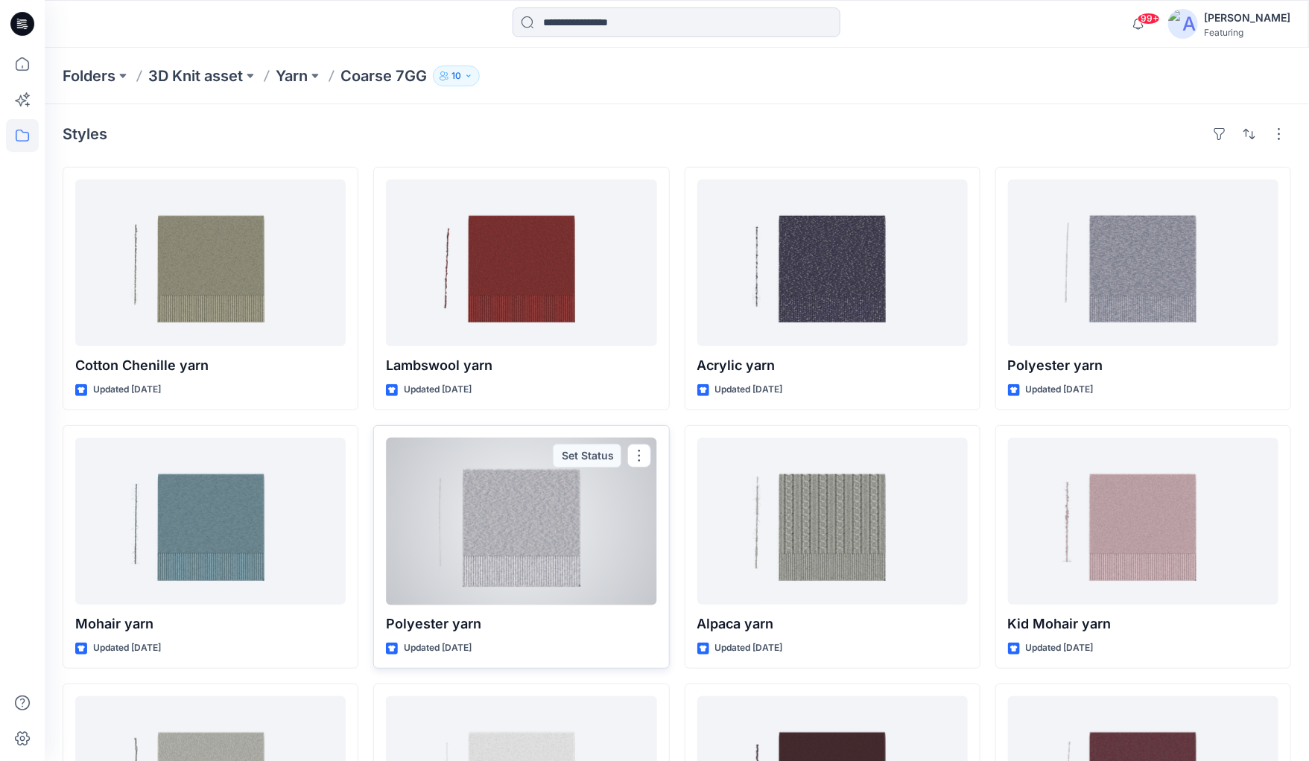
scroll to position [103, 0]
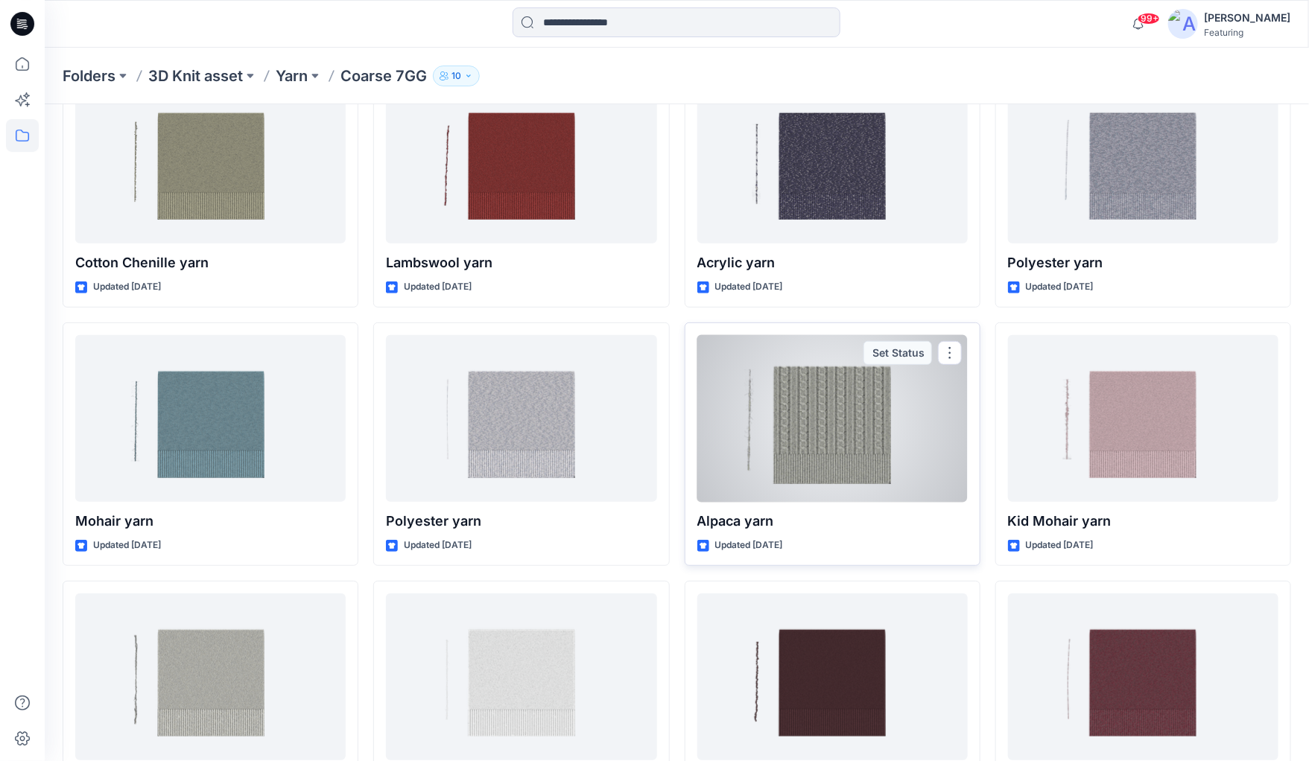
click at [855, 424] on div at bounding box center [832, 418] width 270 height 167
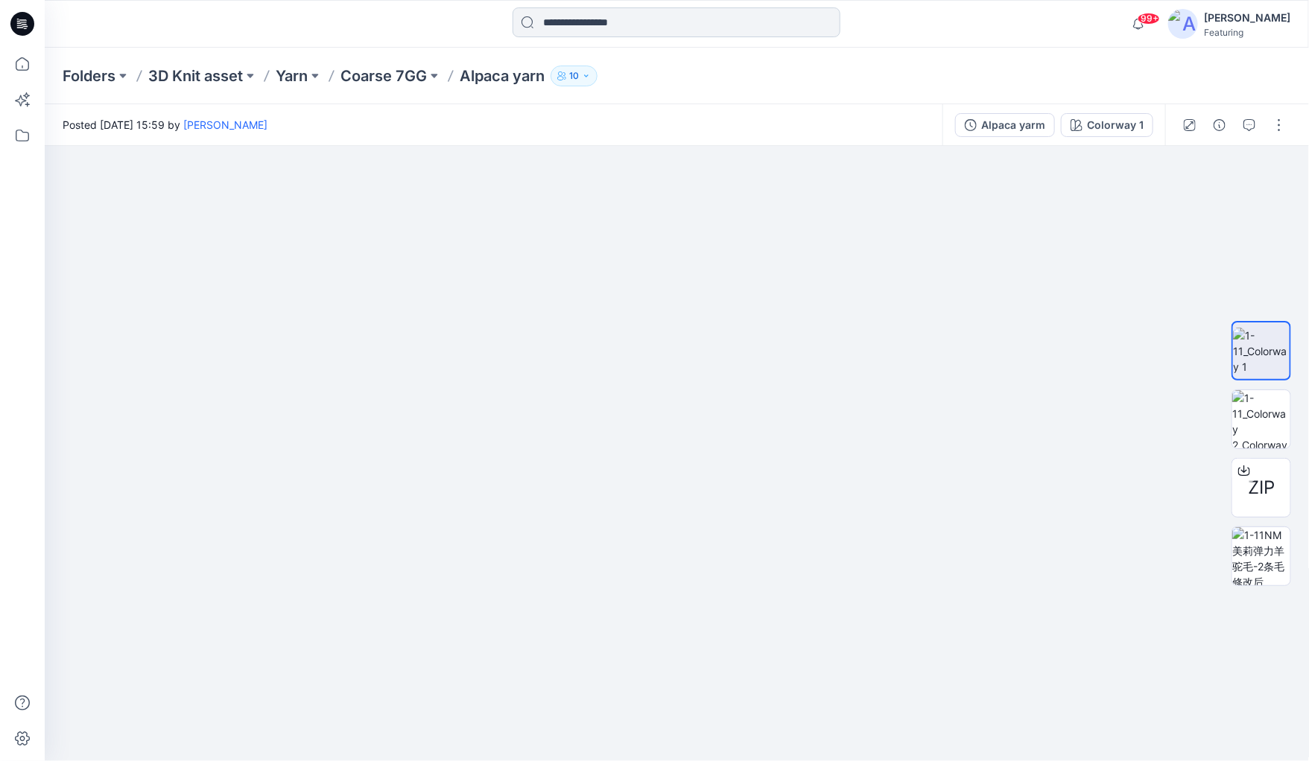
click at [674, 13] on input at bounding box center [677, 22] width 328 height 30
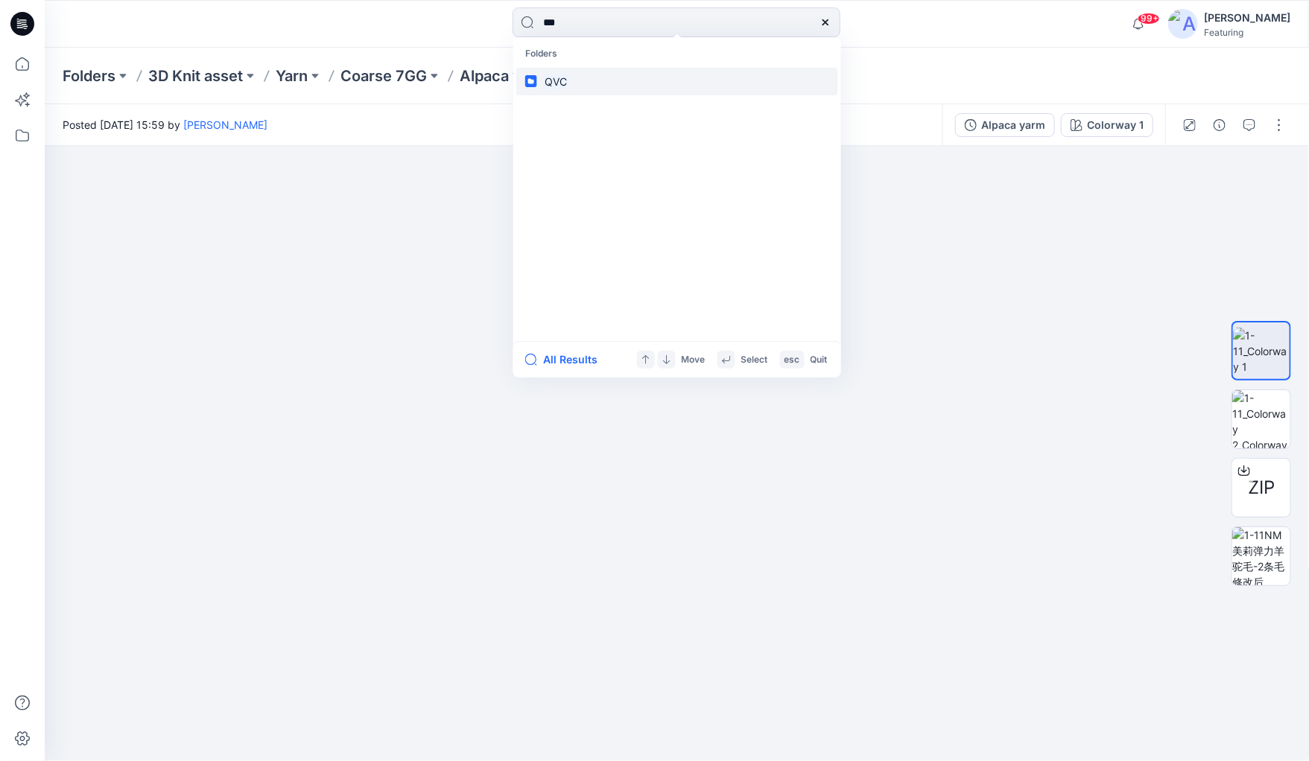
type input "***"
click at [539, 78] on link "QVC" at bounding box center [677, 82] width 322 height 28
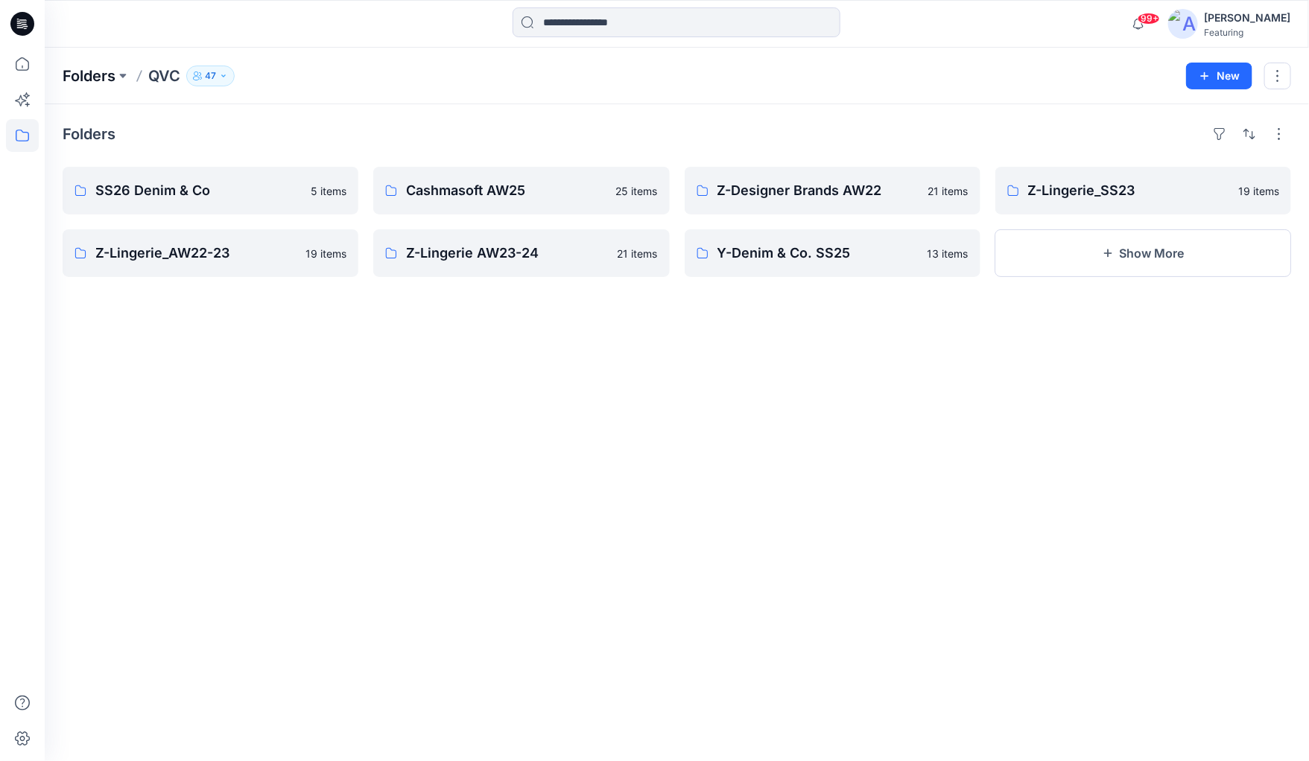
click at [111, 72] on p "Folders" at bounding box center [89, 76] width 53 height 21
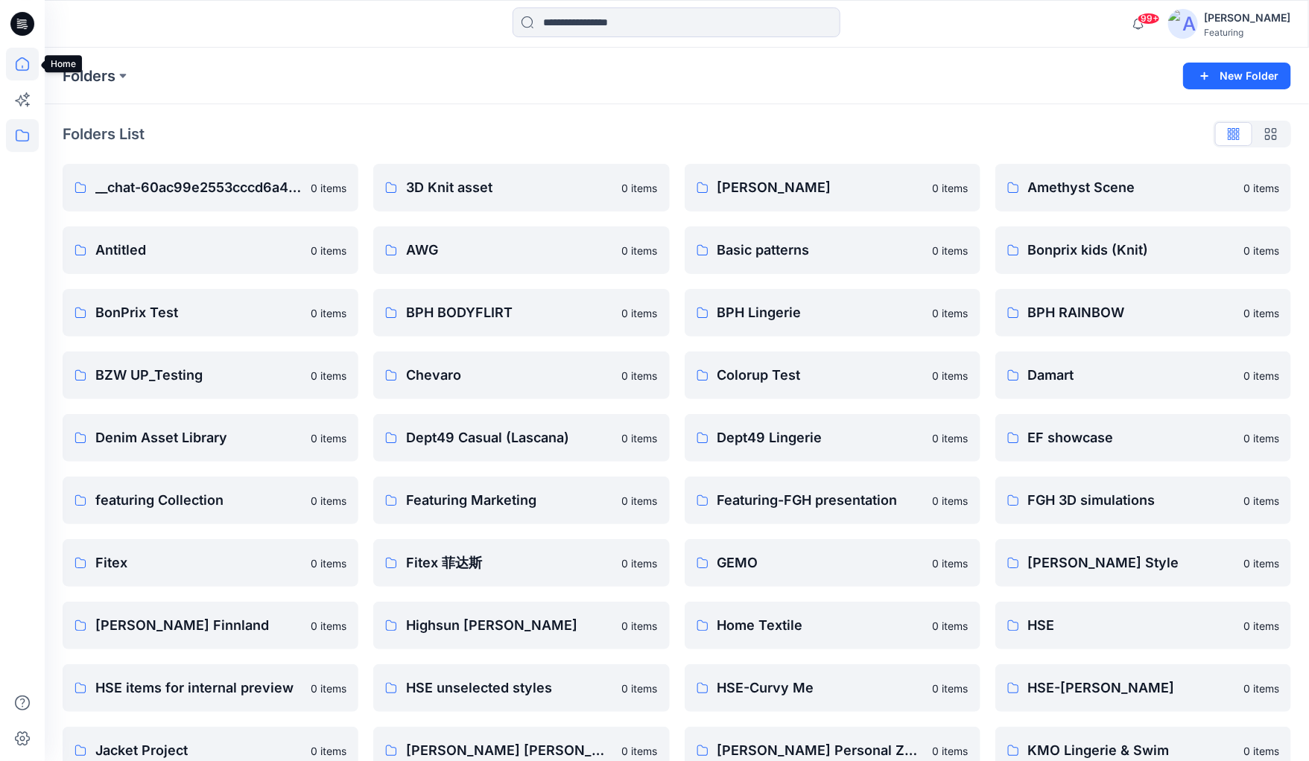
click at [19, 64] on icon at bounding box center [22, 64] width 33 height 33
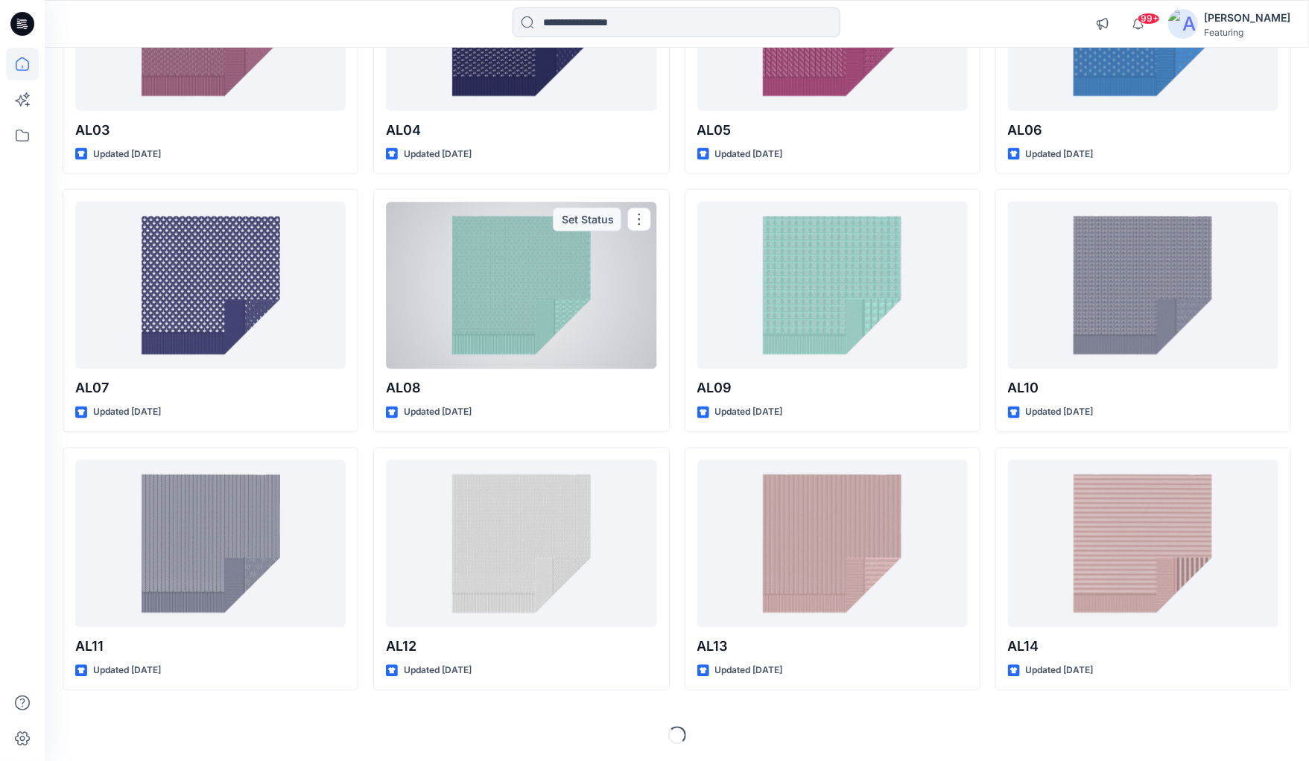
scroll to position [1069, 0]
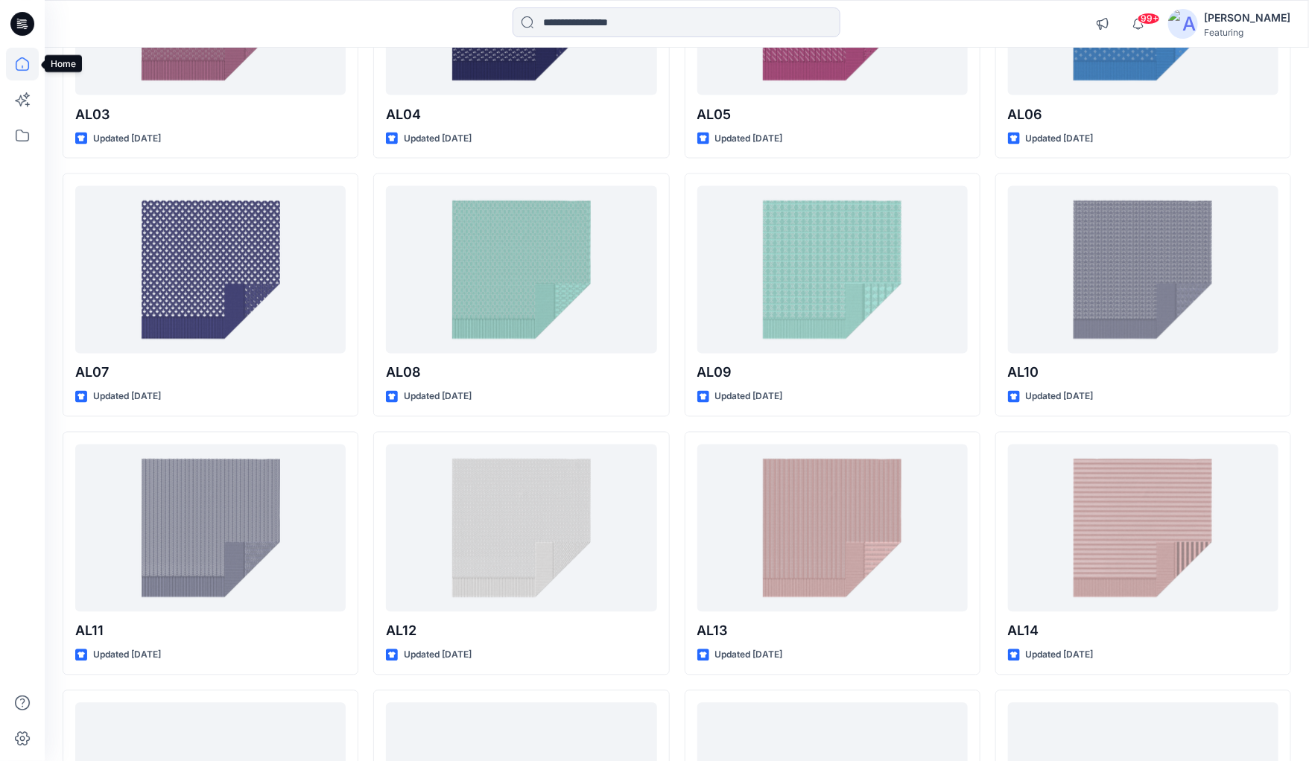
click at [23, 66] on icon at bounding box center [22, 64] width 33 height 33
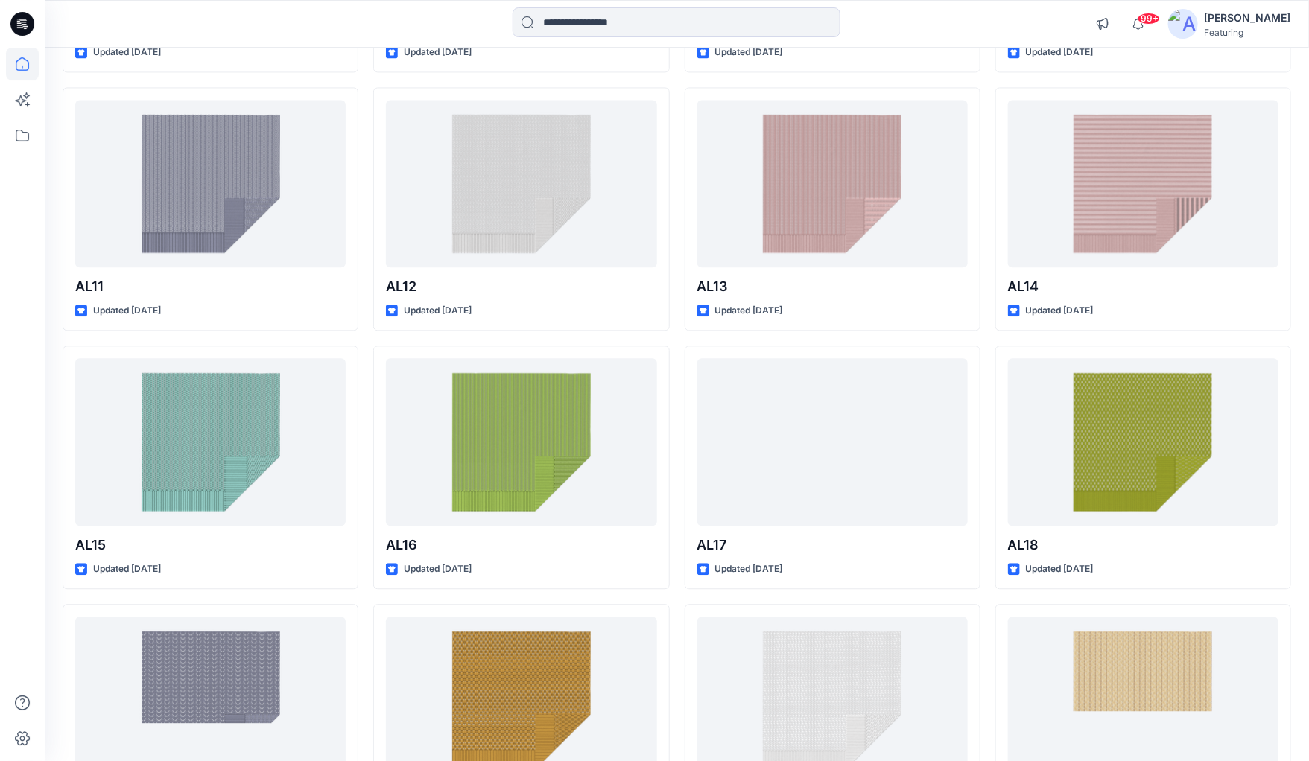
scroll to position [1393, 0]
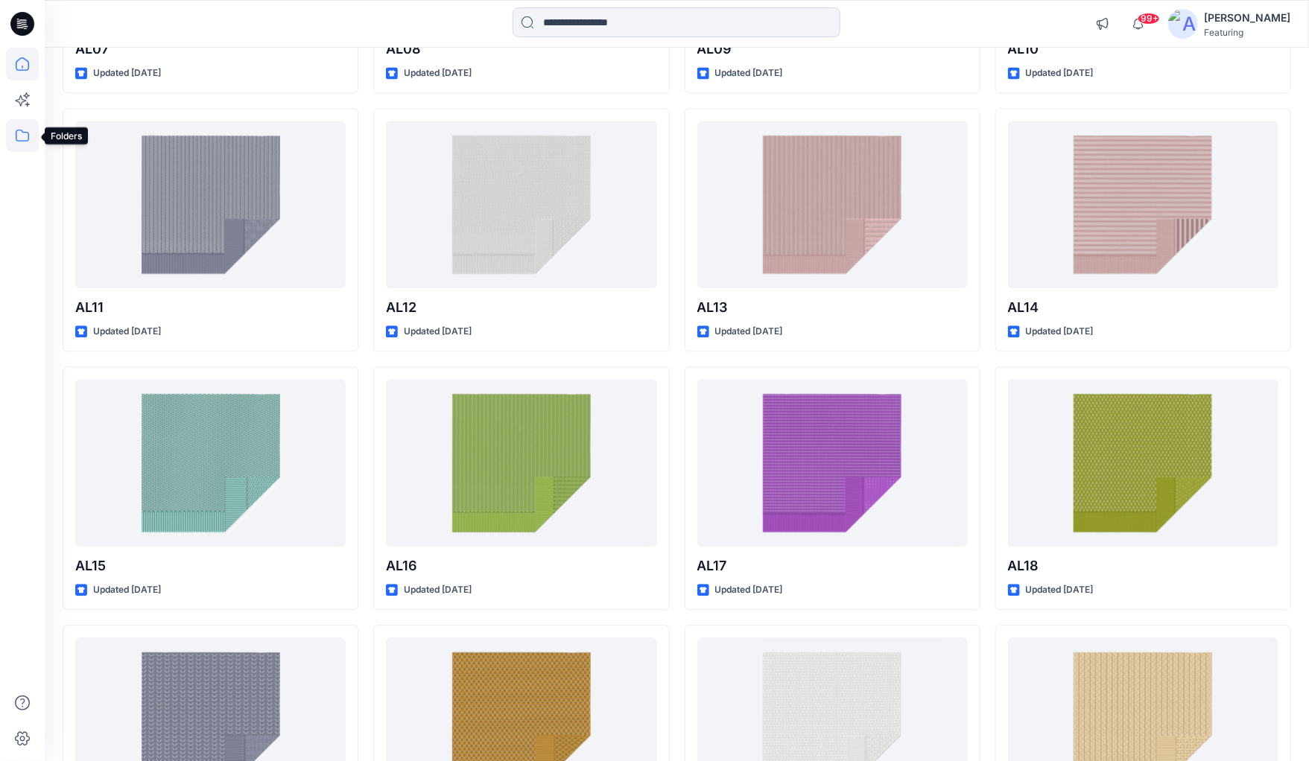
click at [24, 135] on icon at bounding box center [22, 135] width 33 height 33
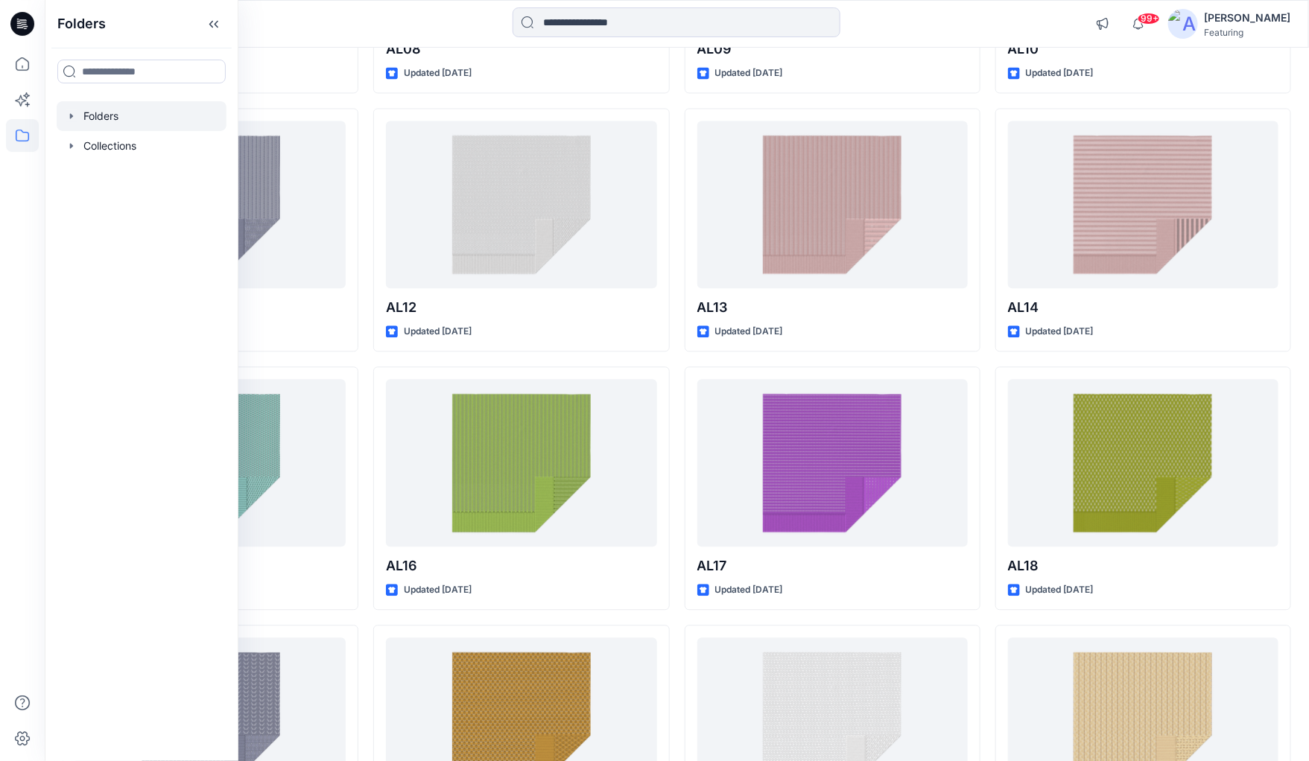
click at [73, 115] on icon "button" at bounding box center [72, 116] width 12 height 12
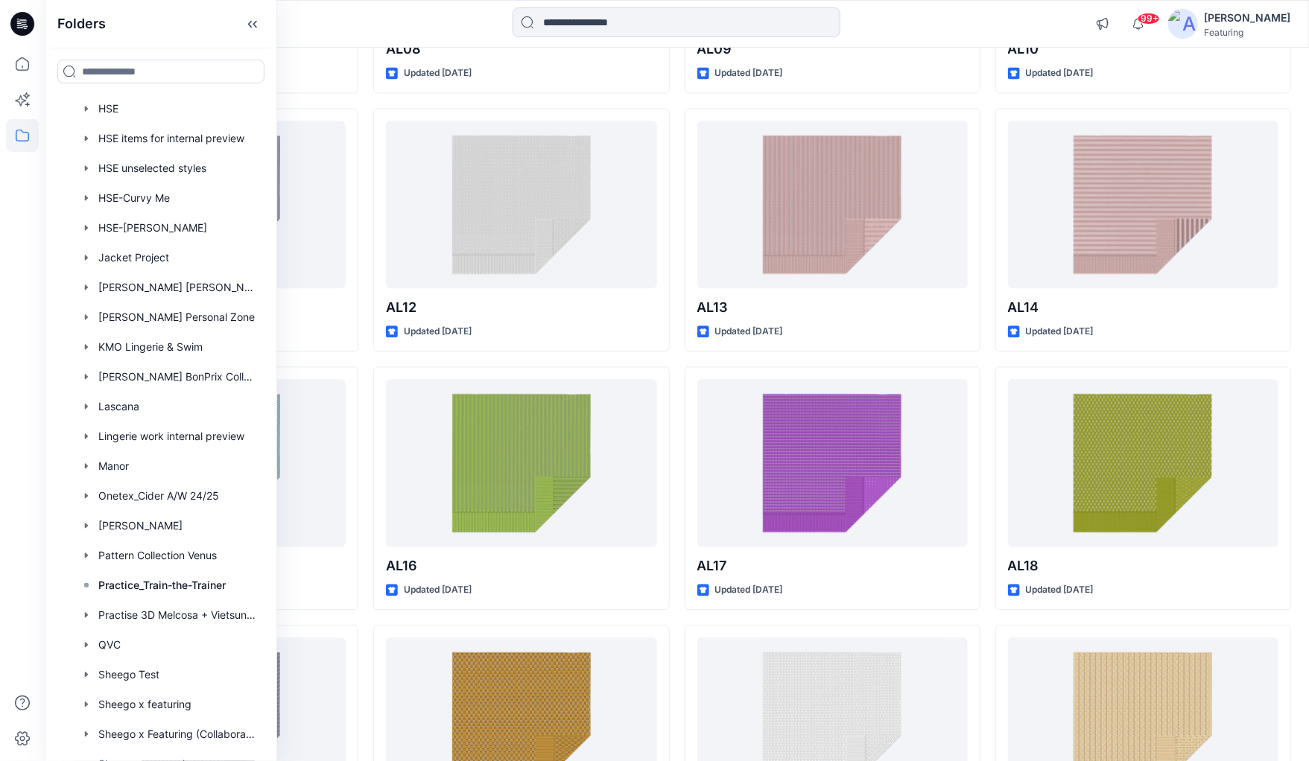
scroll to position [962, 0]
click at [115, 642] on div at bounding box center [161, 645] width 209 height 30
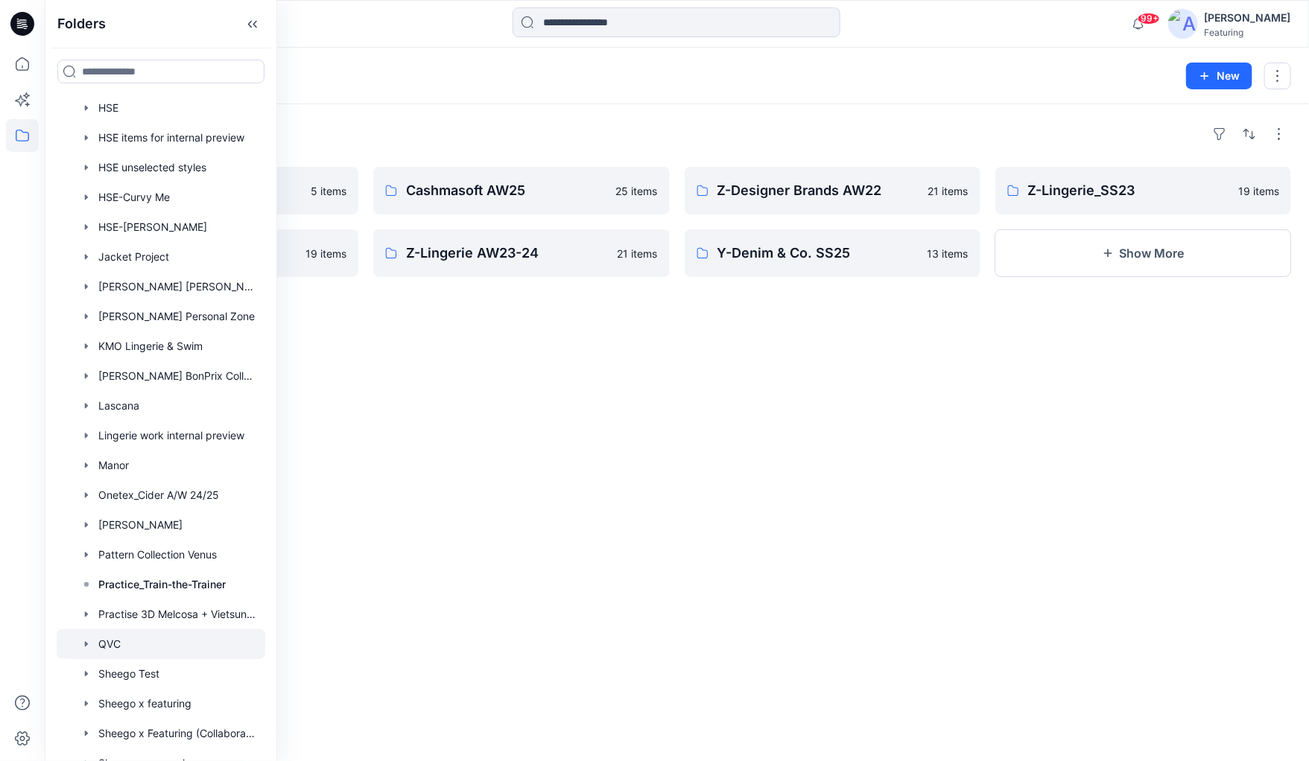
click at [123, 644] on div at bounding box center [161, 645] width 209 height 30
click at [652, 419] on div "Folders SS26 Denim & Co 5 items Z-Lingerie_AW22-23 19 items Cashmasoft AW25 25 …" at bounding box center [677, 432] width 1264 height 657
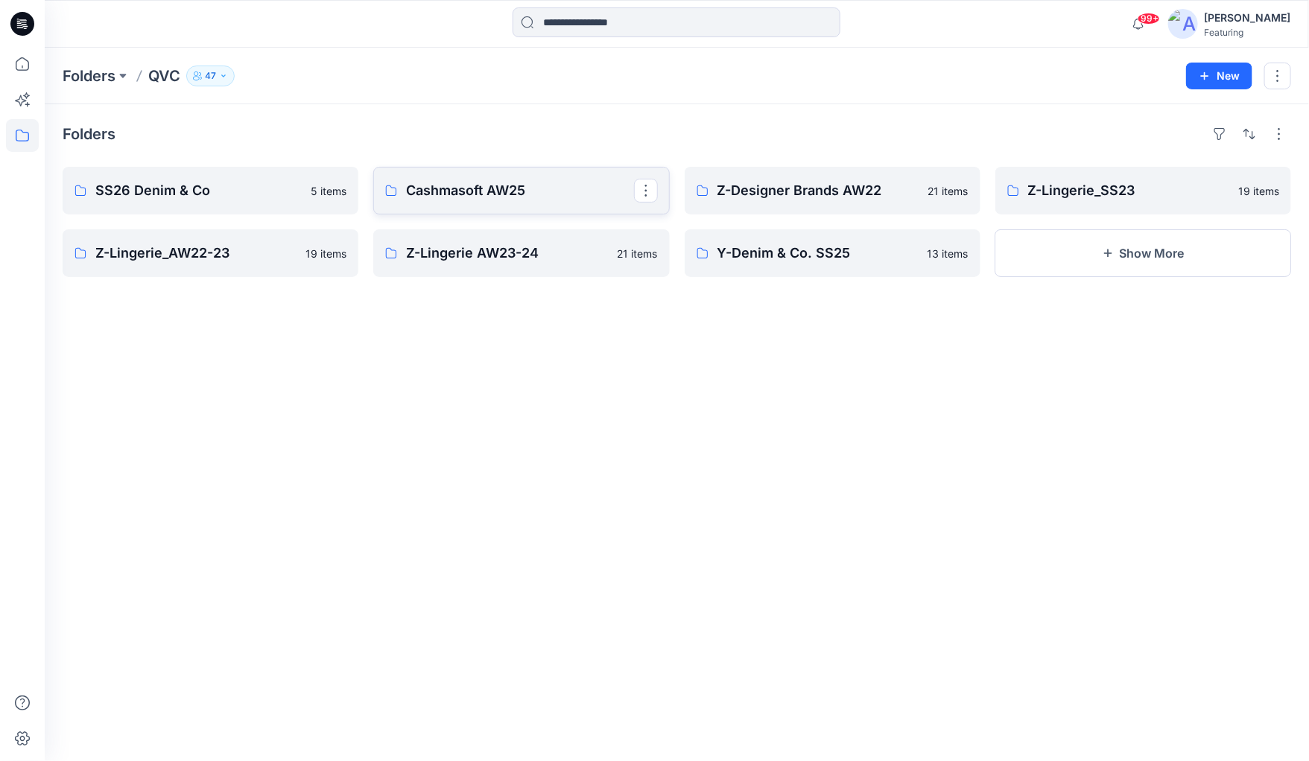
click at [449, 190] on p "Cashmasoft AW25" at bounding box center [519, 190] width 227 height 21
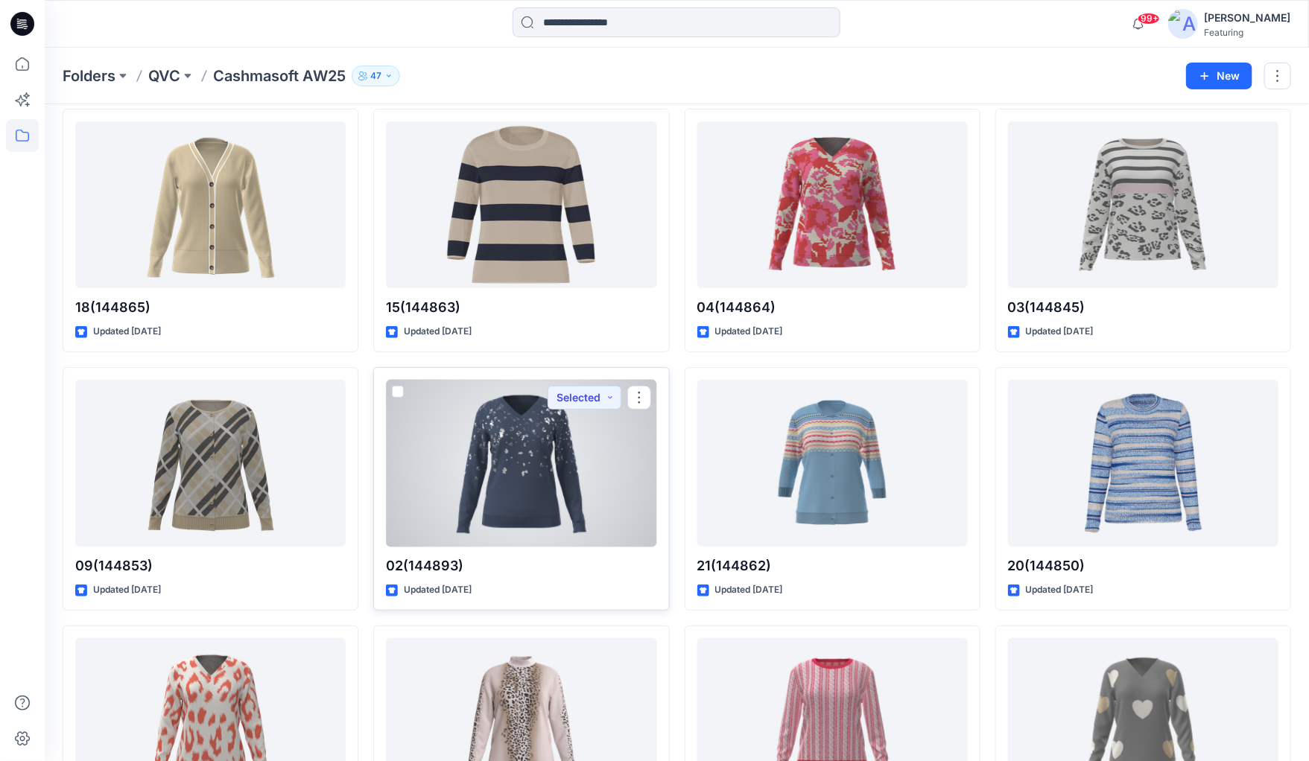
scroll to position [57, 0]
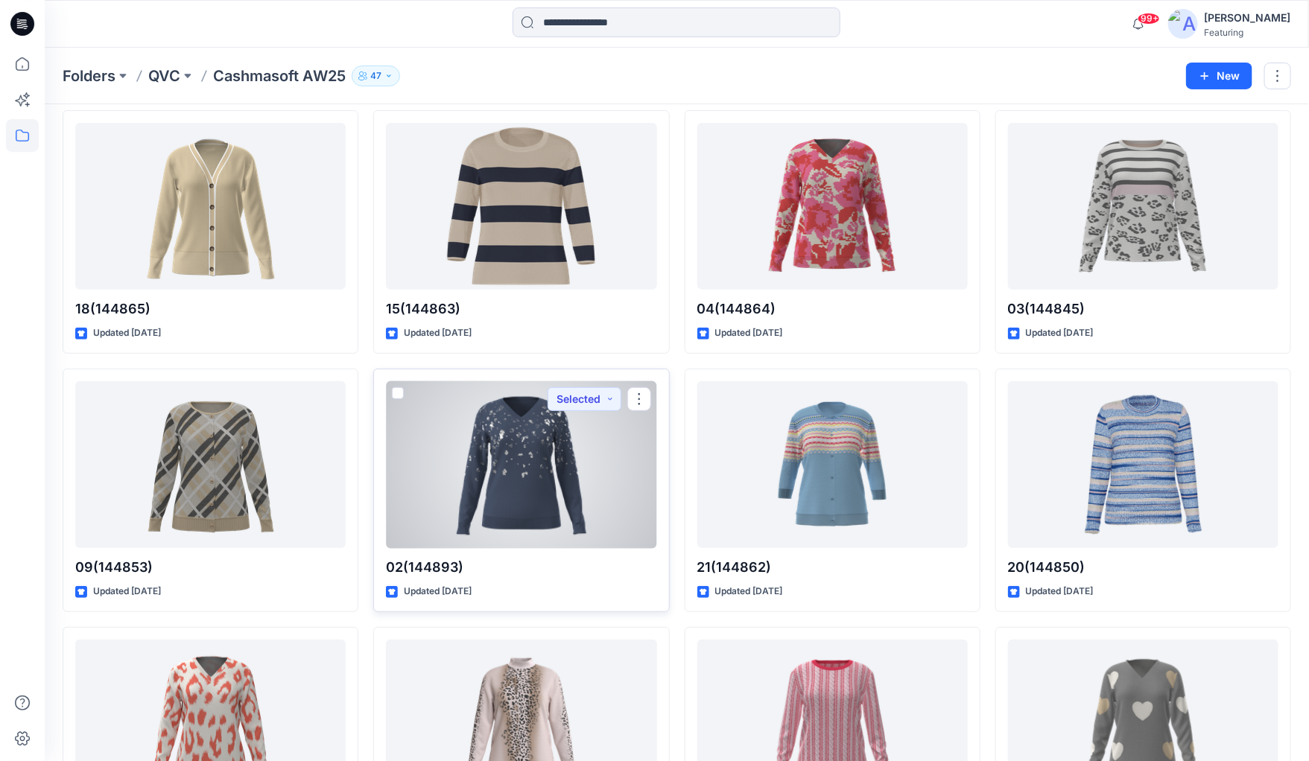
click at [530, 454] on div at bounding box center [521, 464] width 270 height 167
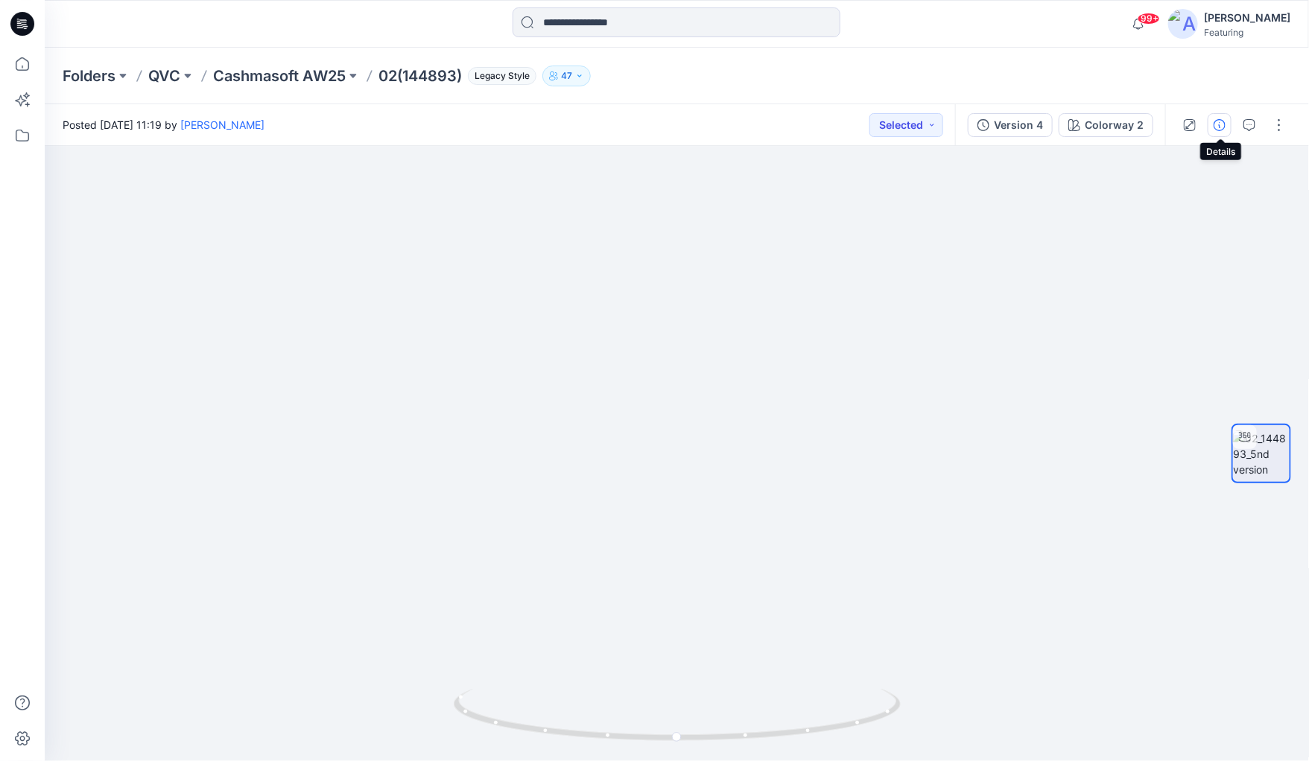
click at [945, 125] on icon "button" at bounding box center [1220, 125] width 12 height 12
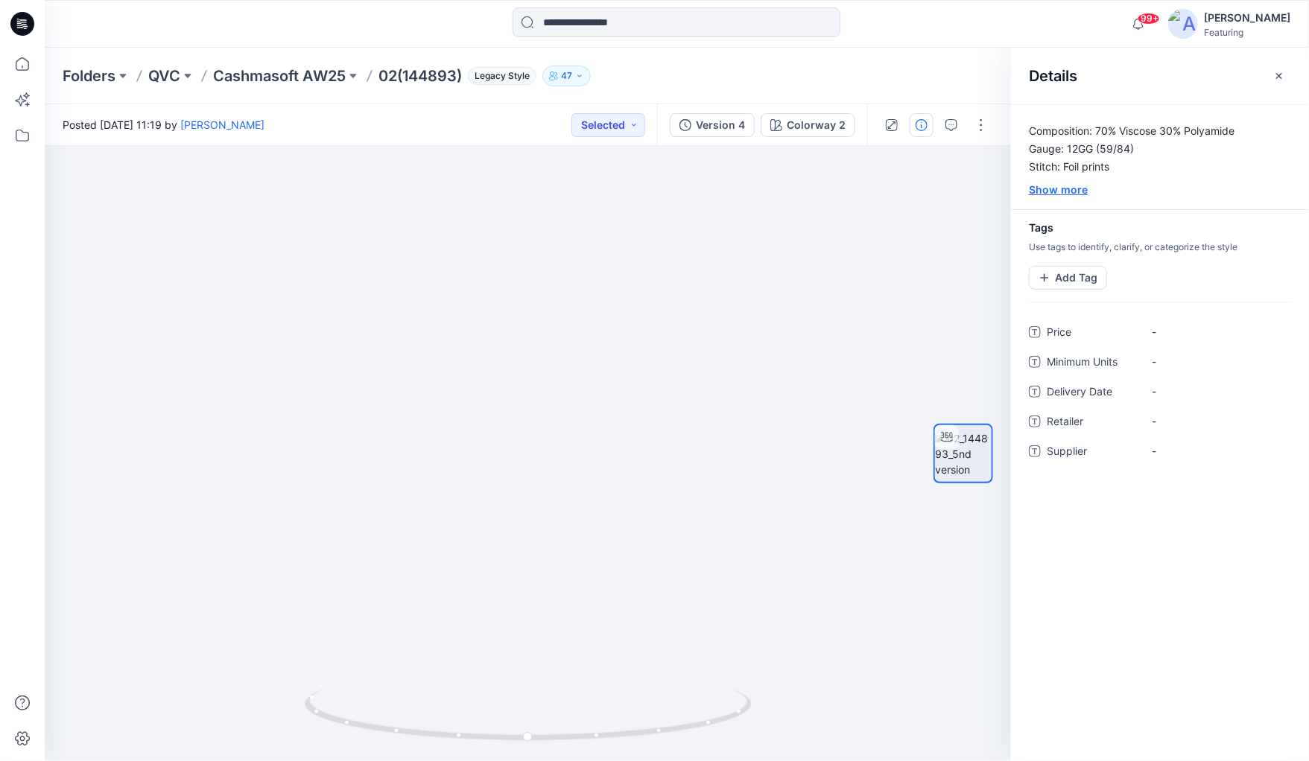
click at [945, 192] on div "Show more" at bounding box center [1160, 190] width 298 height 16
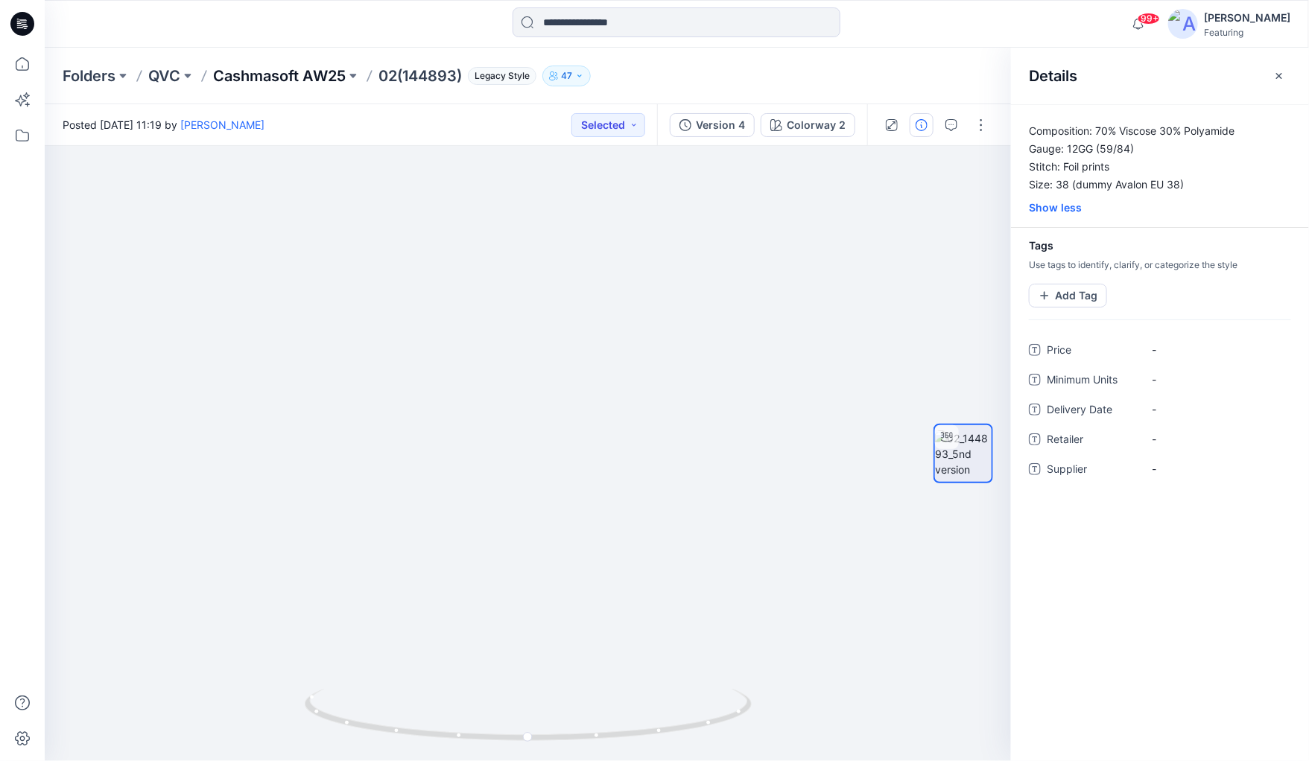
click at [323, 71] on p "Cashmasoft AW25" at bounding box center [279, 76] width 133 height 21
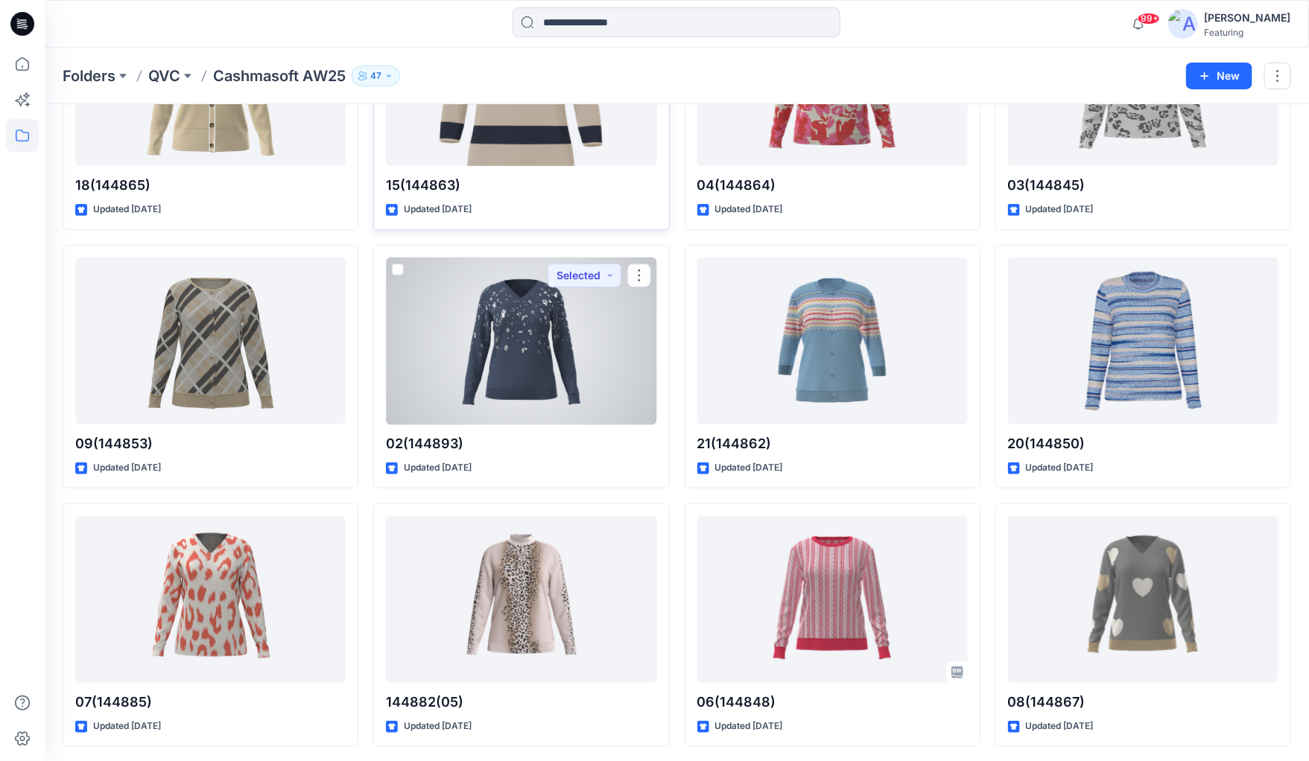
scroll to position [235, 0]
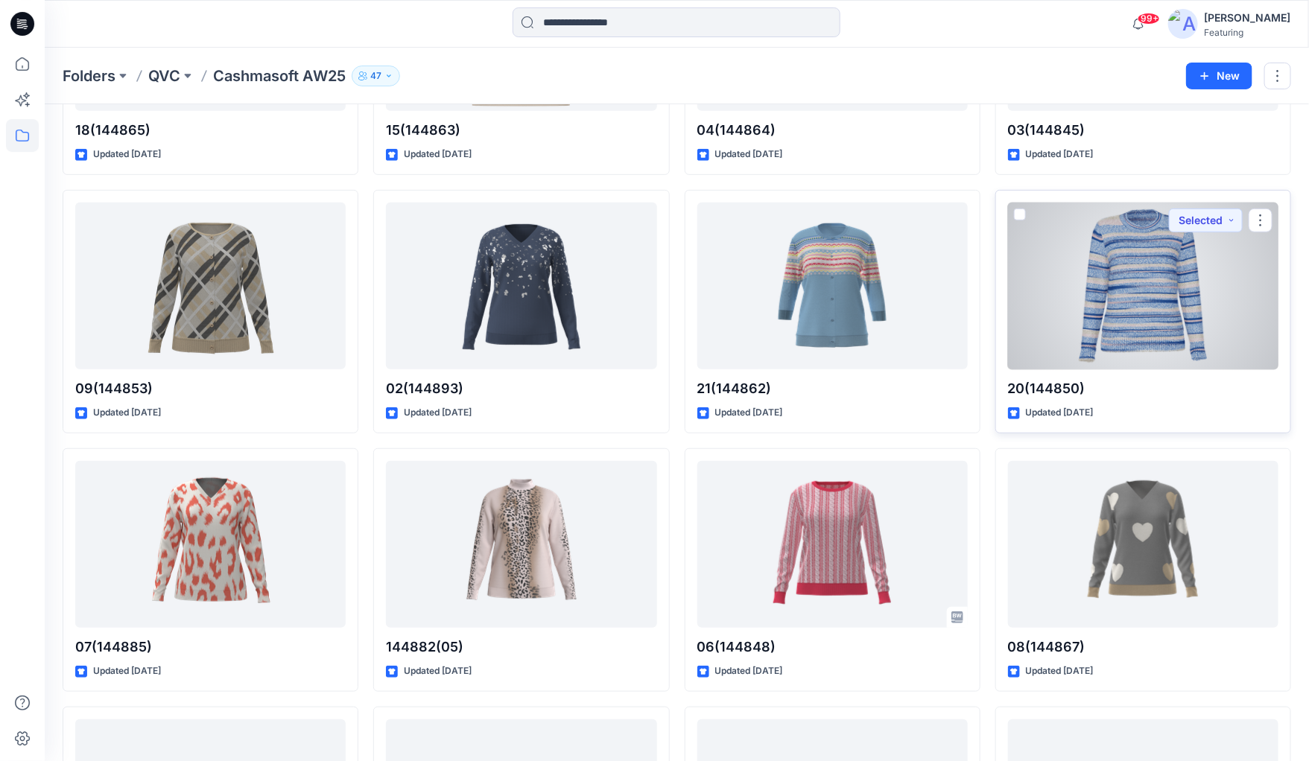
click at [945, 329] on div at bounding box center [1143, 286] width 270 height 167
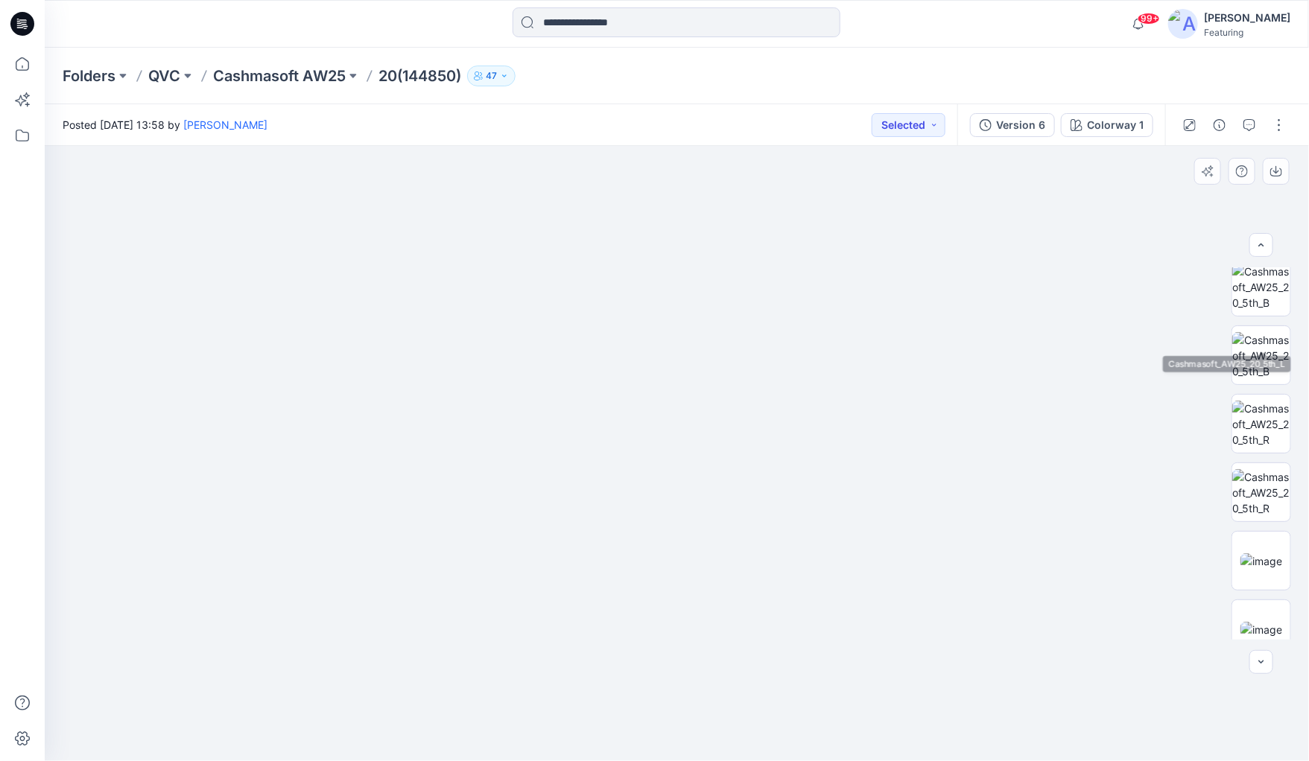
scroll to position [303, 0]
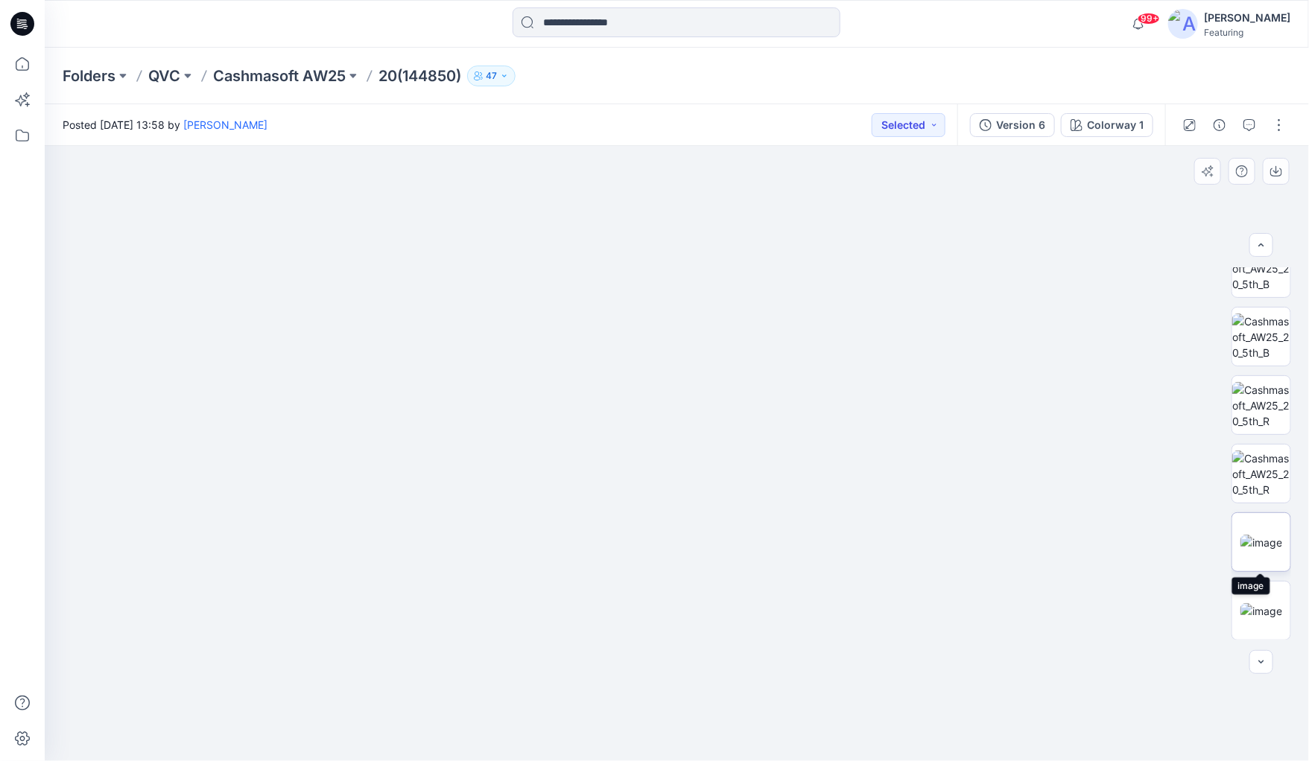
click at [945, 540] on img at bounding box center [1261, 543] width 42 height 16
click at [361, 77] on button at bounding box center [353, 76] width 15 height 21
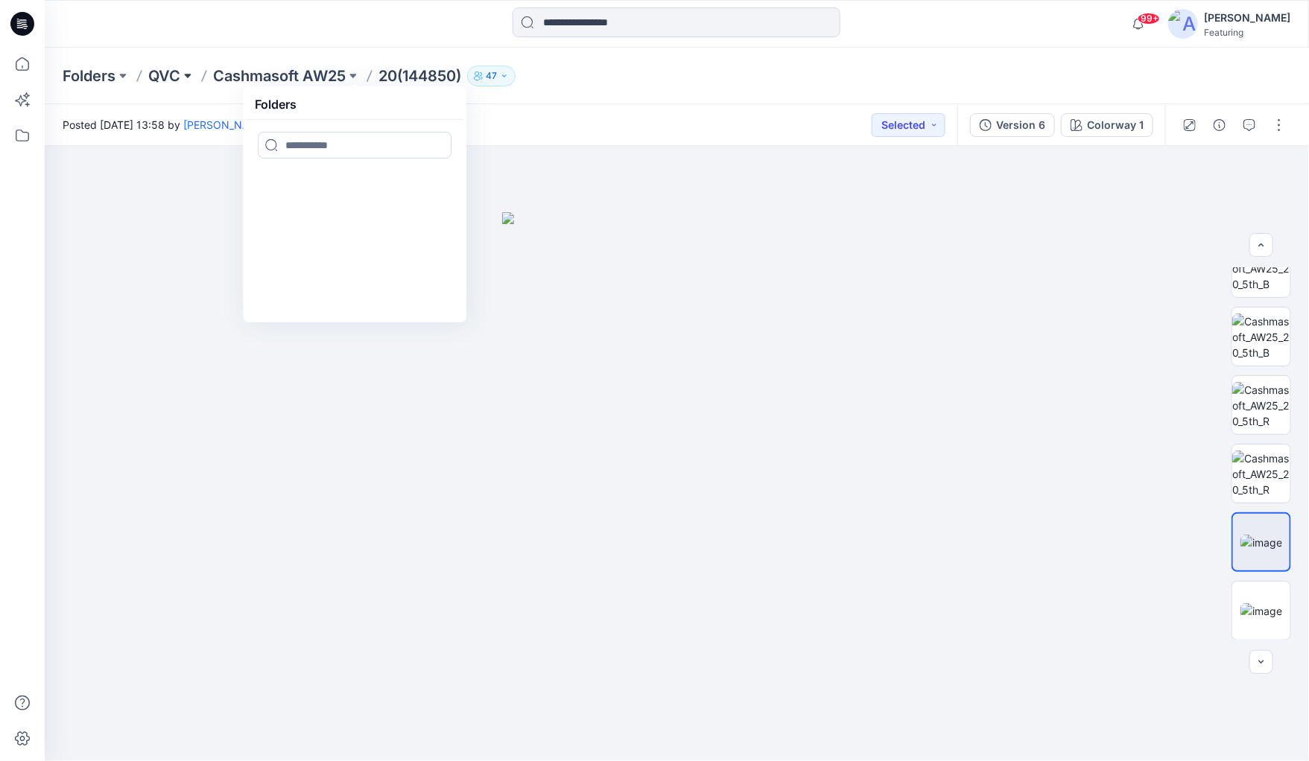
click at [189, 75] on button at bounding box center [187, 76] width 15 height 21
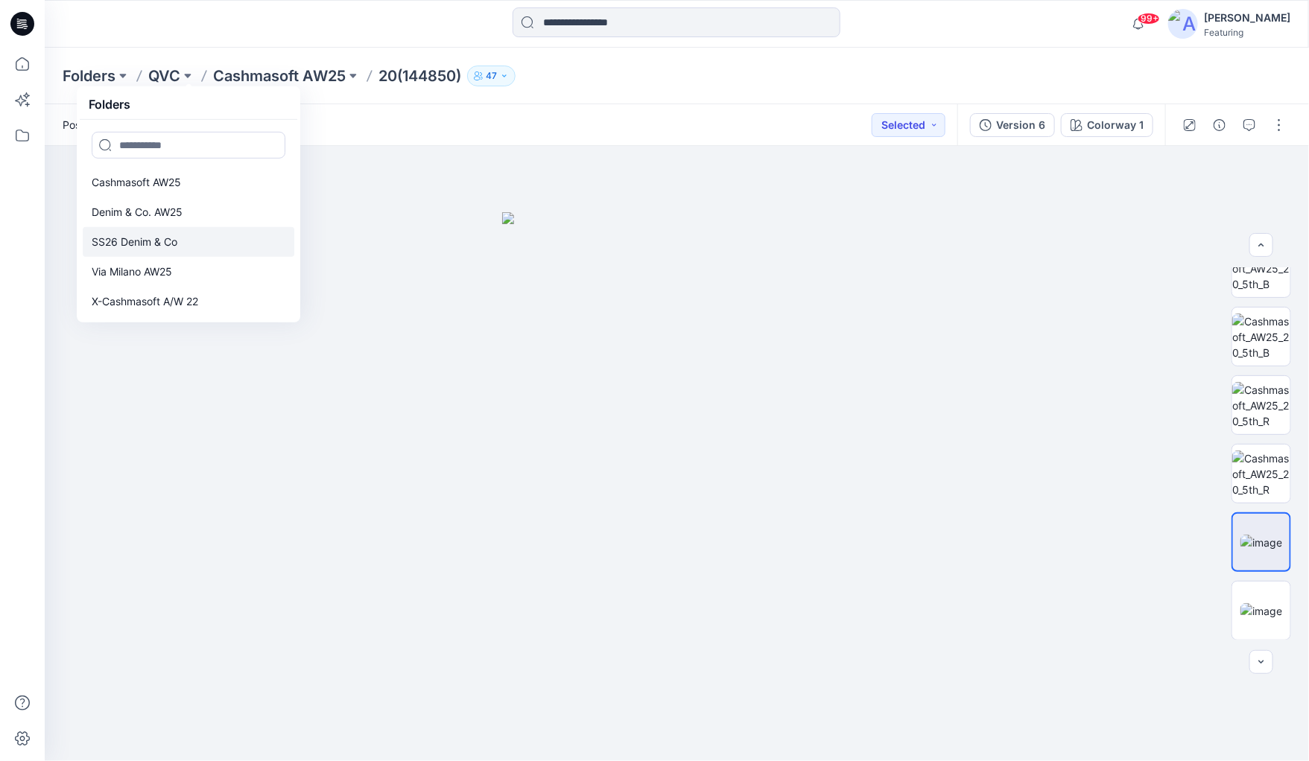
click at [112, 242] on p "SS26 Denim & Co" at bounding box center [135, 242] width 86 height 18
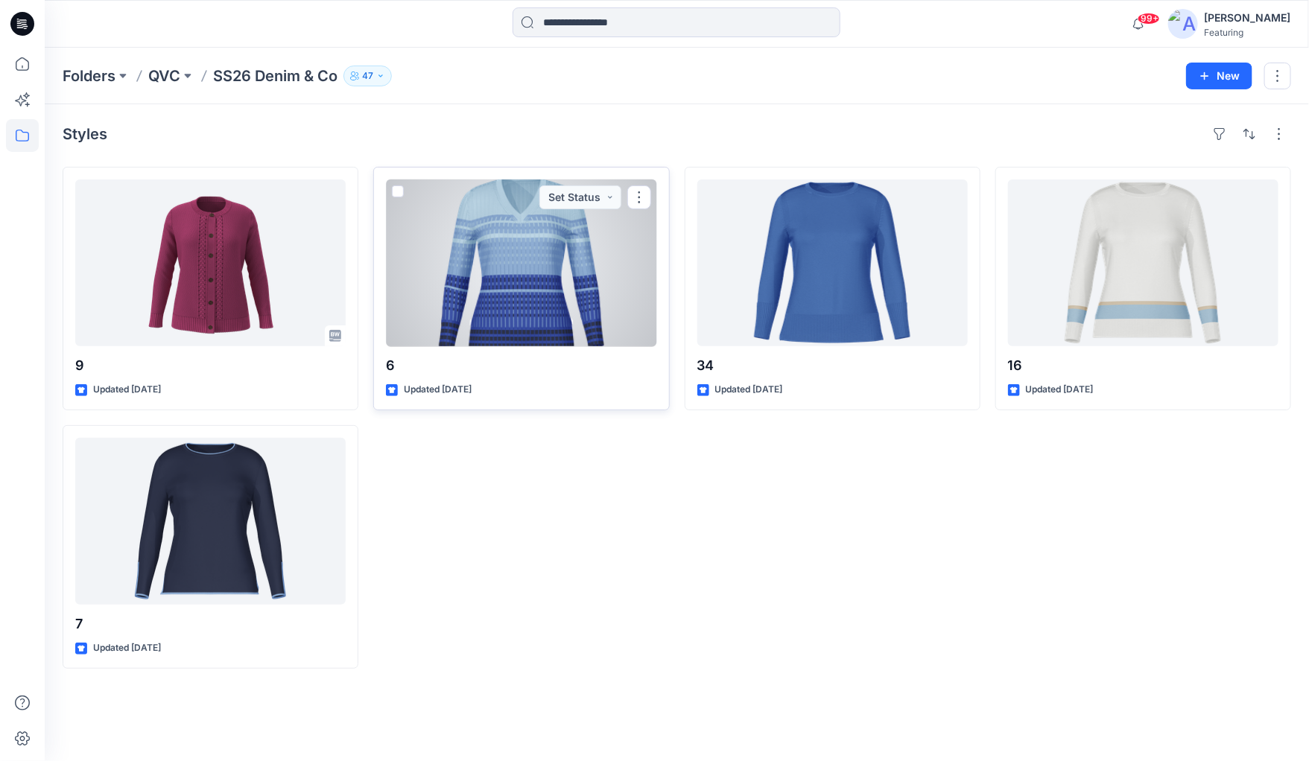
click at [522, 299] on div at bounding box center [521, 263] width 270 height 167
